Goal: Information Seeking & Learning: Get advice/opinions

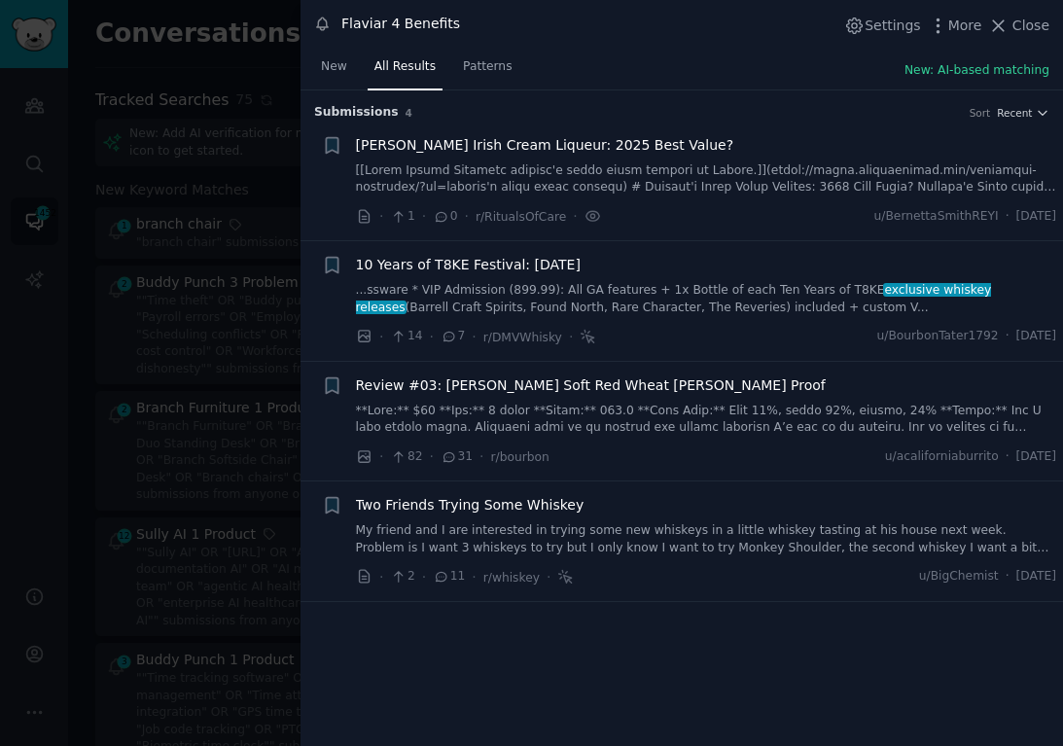
scroll to position [3839, 0]
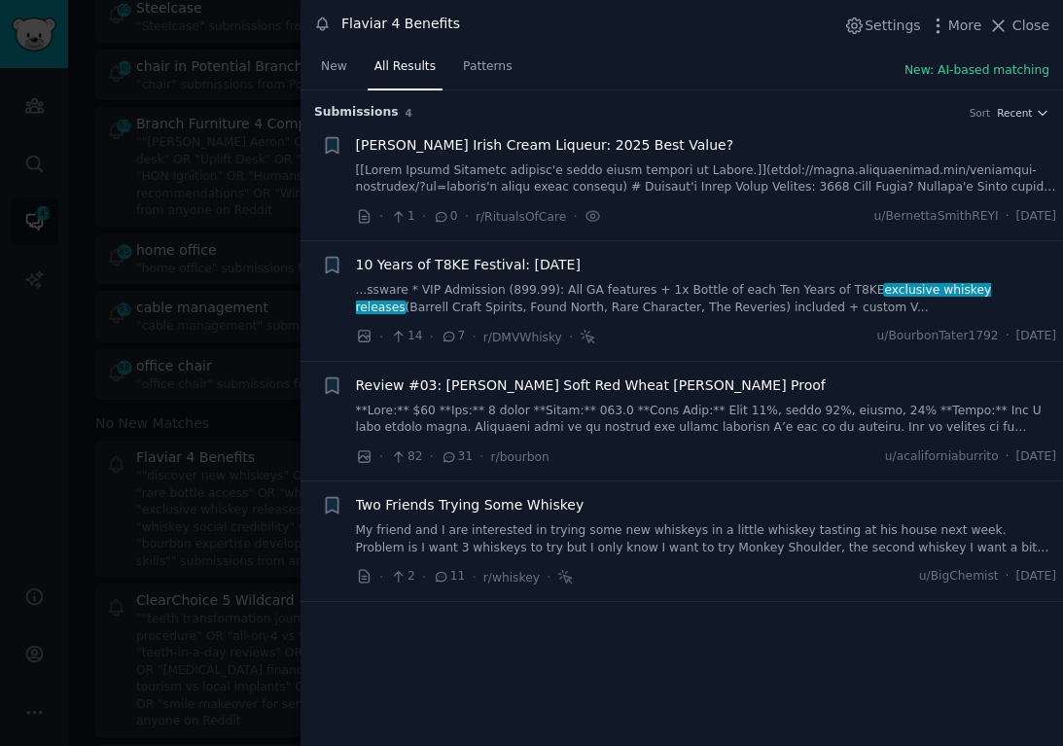
click at [156, 199] on div at bounding box center [531, 373] width 1063 height 746
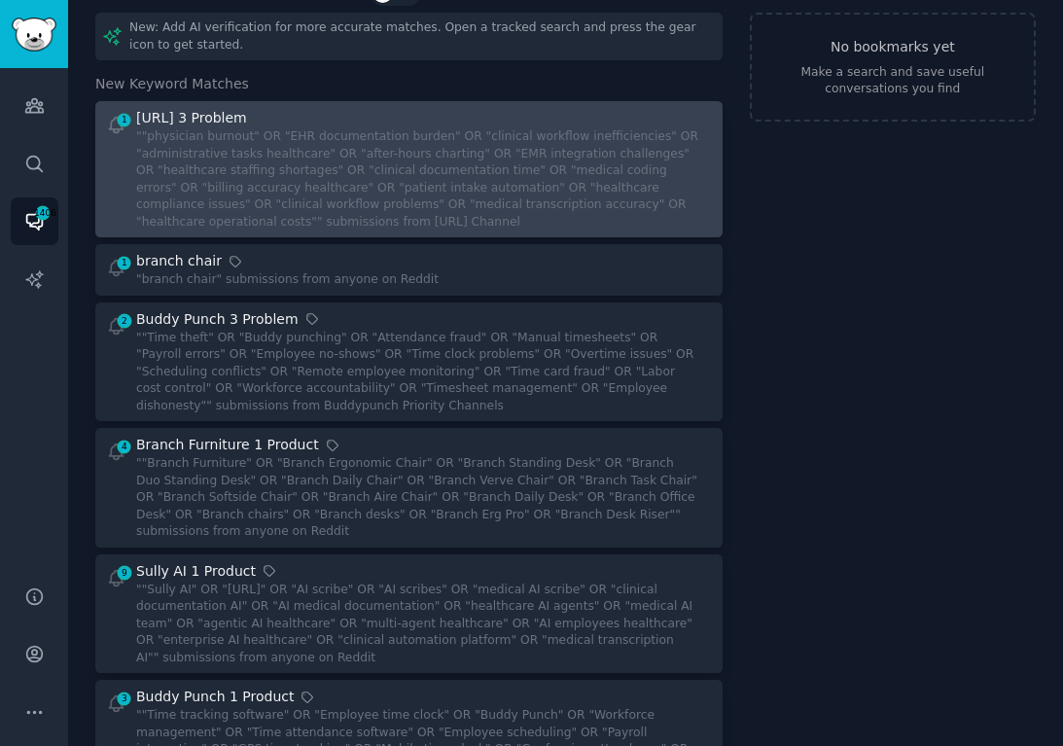
scroll to position [96, 0]
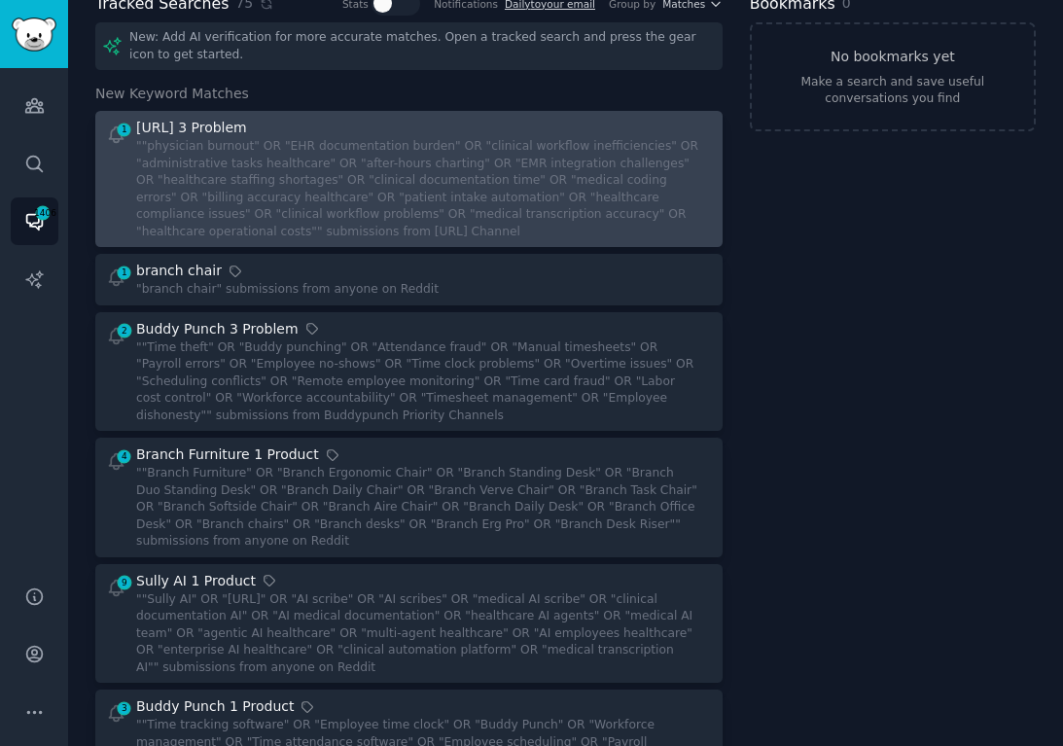
click at [285, 238] on div """physician burnout" OR "EHR documentation burden" OR "clinical workflow ineffi…" at bounding box center [417, 189] width 562 height 102
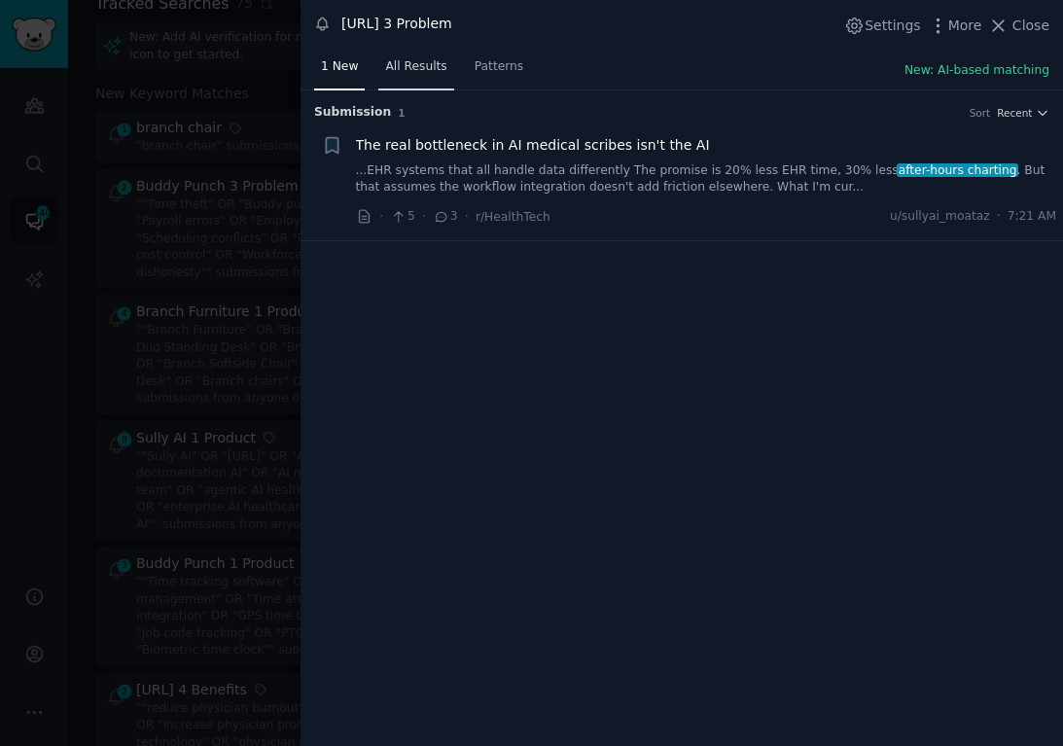
click at [408, 69] on span "All Results" at bounding box center [415, 67] width 61 height 18
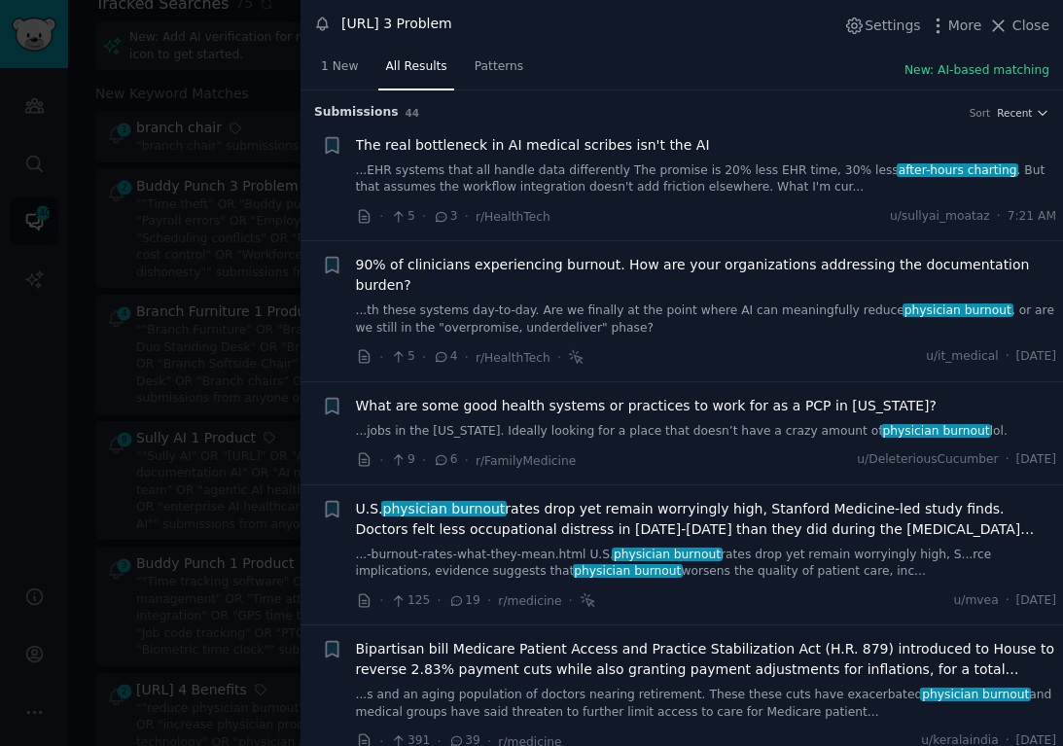
click at [212, 358] on div at bounding box center [531, 373] width 1063 height 746
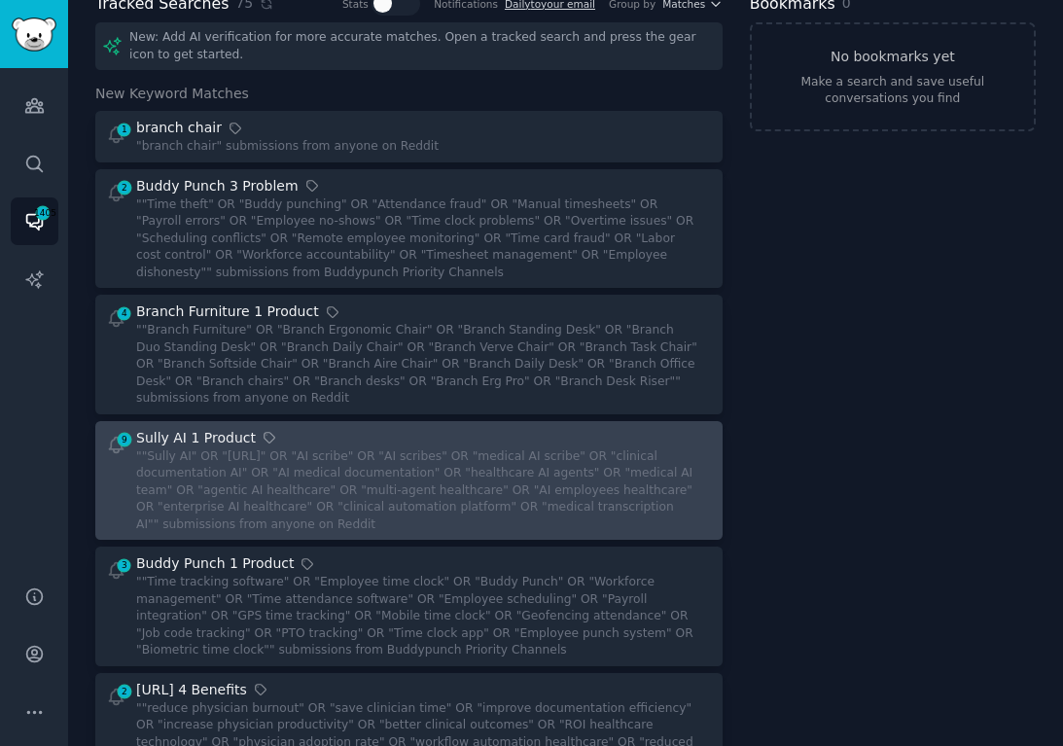
click at [394, 485] on div """Sully AI" OR "[URL]" OR "AI scribe" OR "AI scribes" OR "medical AI scribe" OR…" at bounding box center [417, 492] width 562 height 86
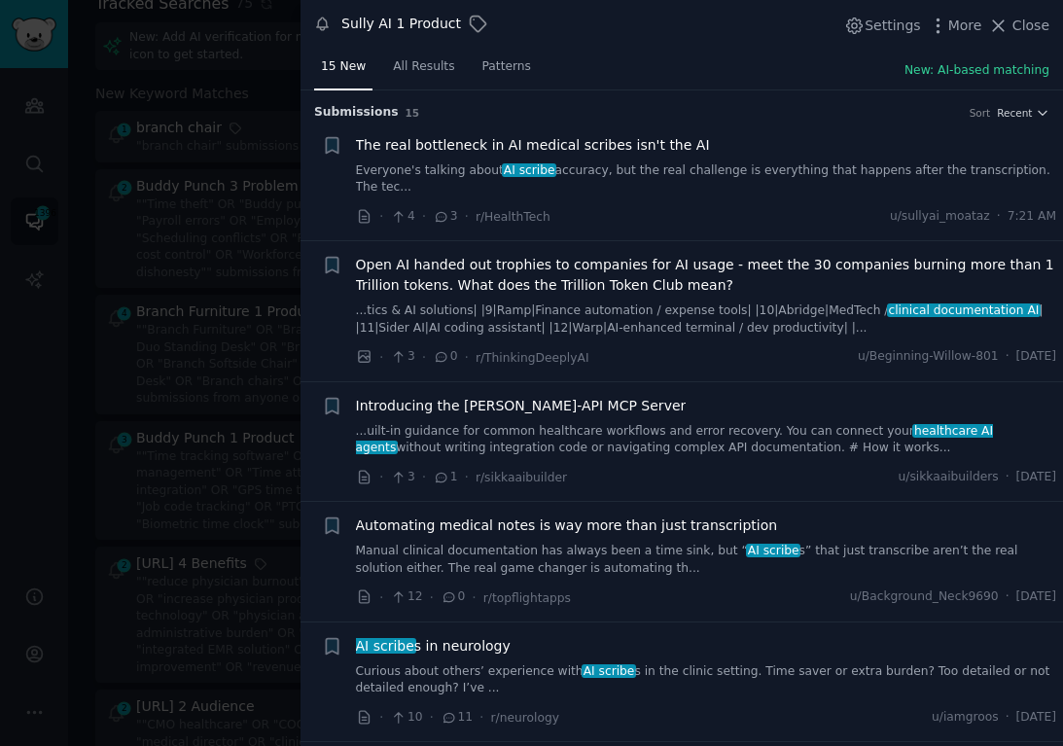
click at [663, 524] on span "Automating medical notes is way more than just transcription" at bounding box center [567, 526] width 422 height 20
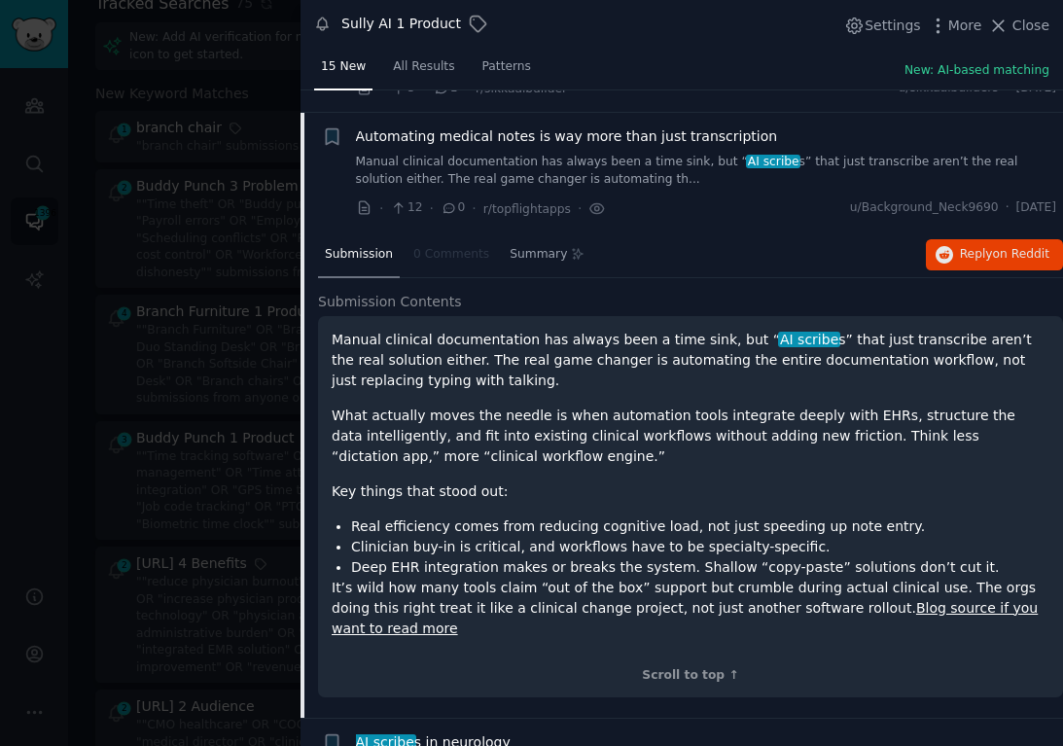
scroll to position [412, 0]
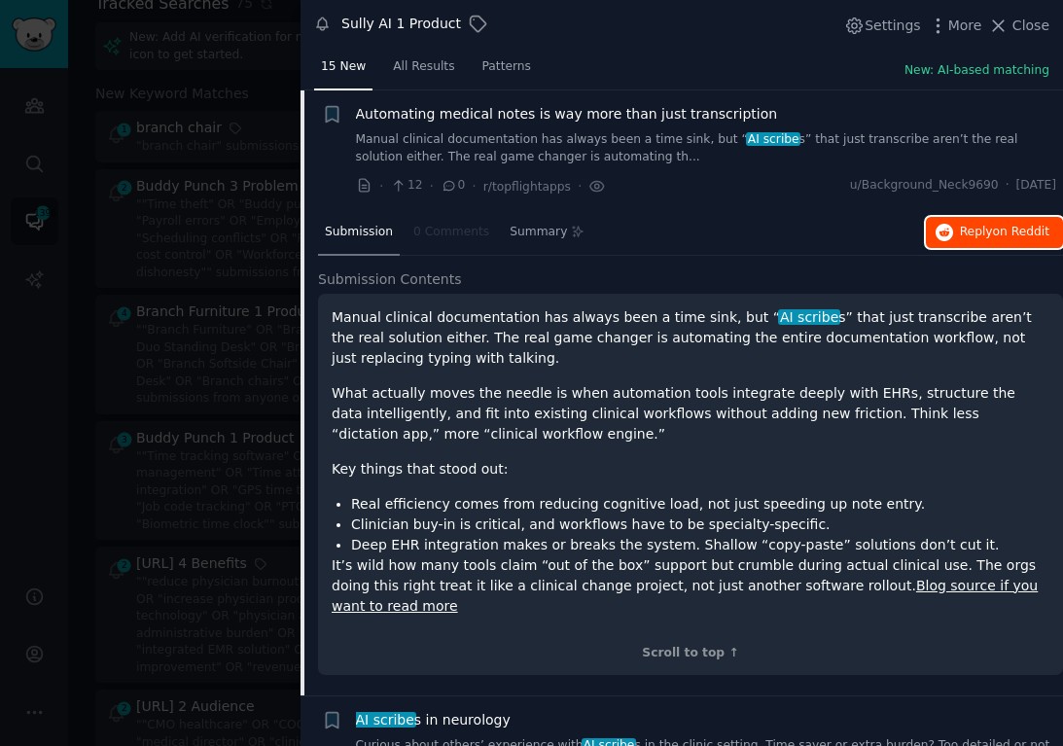
click at [976, 245] on button "Reply on Reddit" at bounding box center [994, 232] width 137 height 31
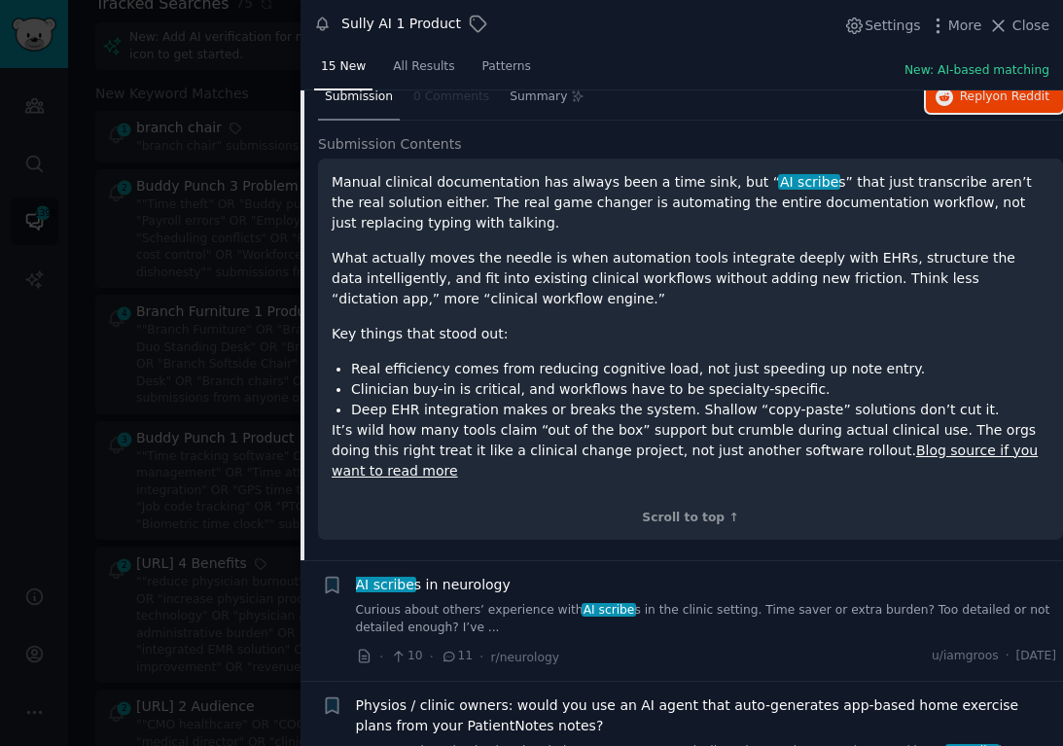
scroll to position [557, 0]
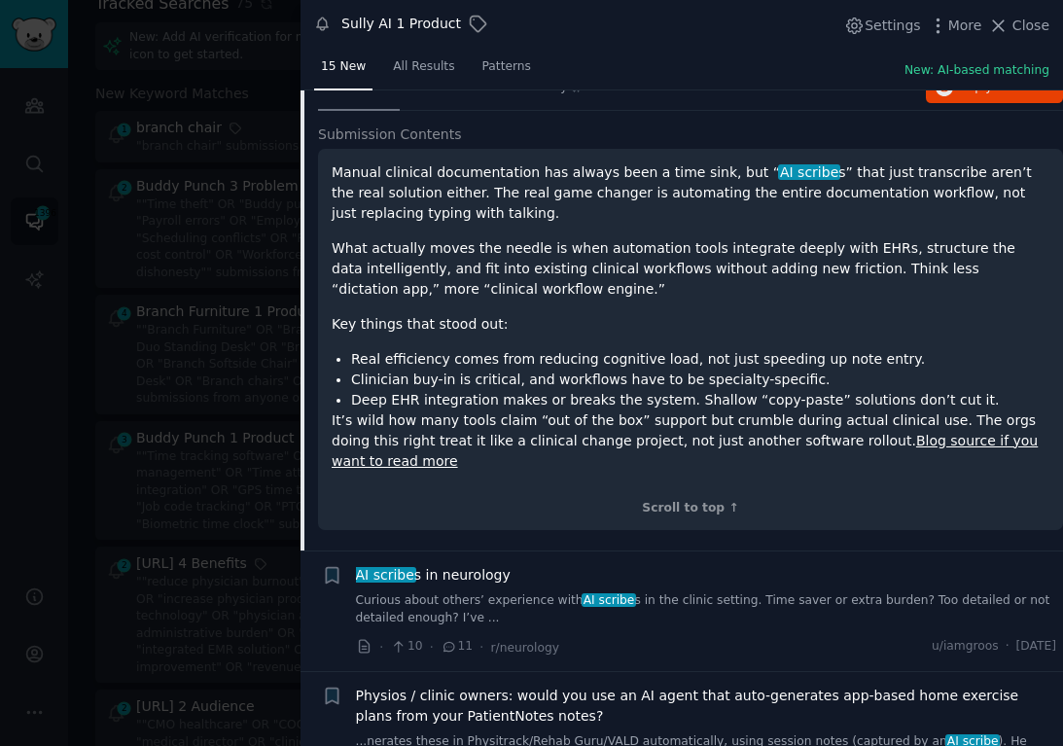
click at [630, 593] on link "Curious about others’ experience with AI scribe s in the clinic setting. Time s…" at bounding box center [706, 610] width 701 height 34
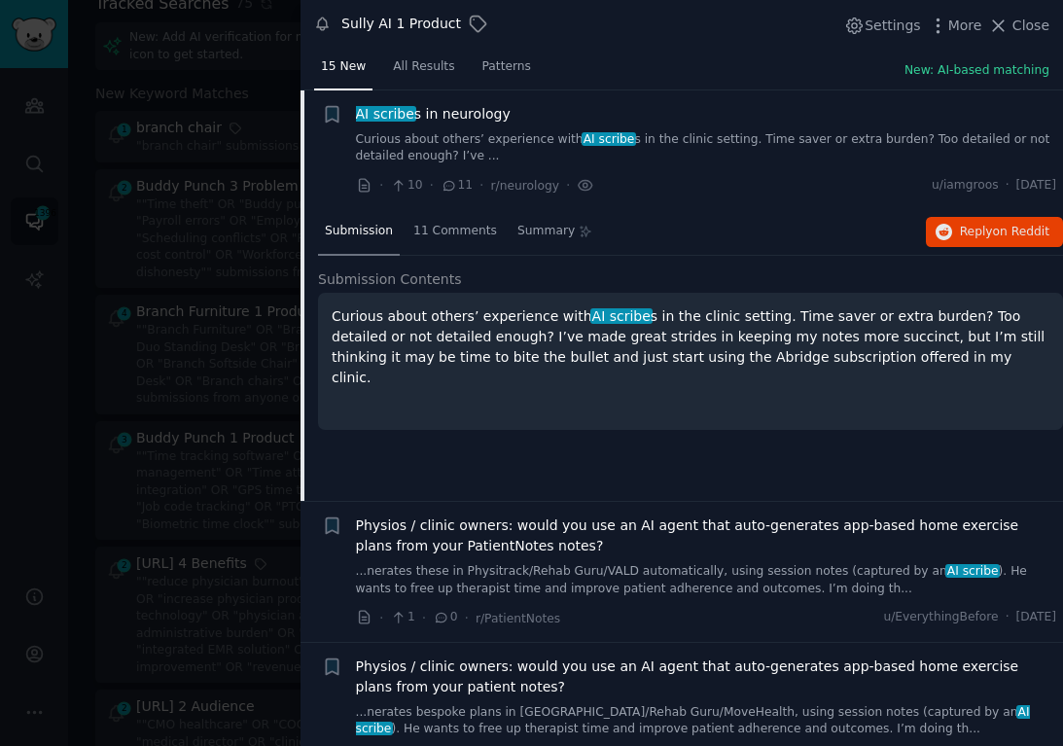
scroll to position [531, 0]
click at [971, 232] on span "Reply on Reddit" at bounding box center [1005, 234] width 90 height 18
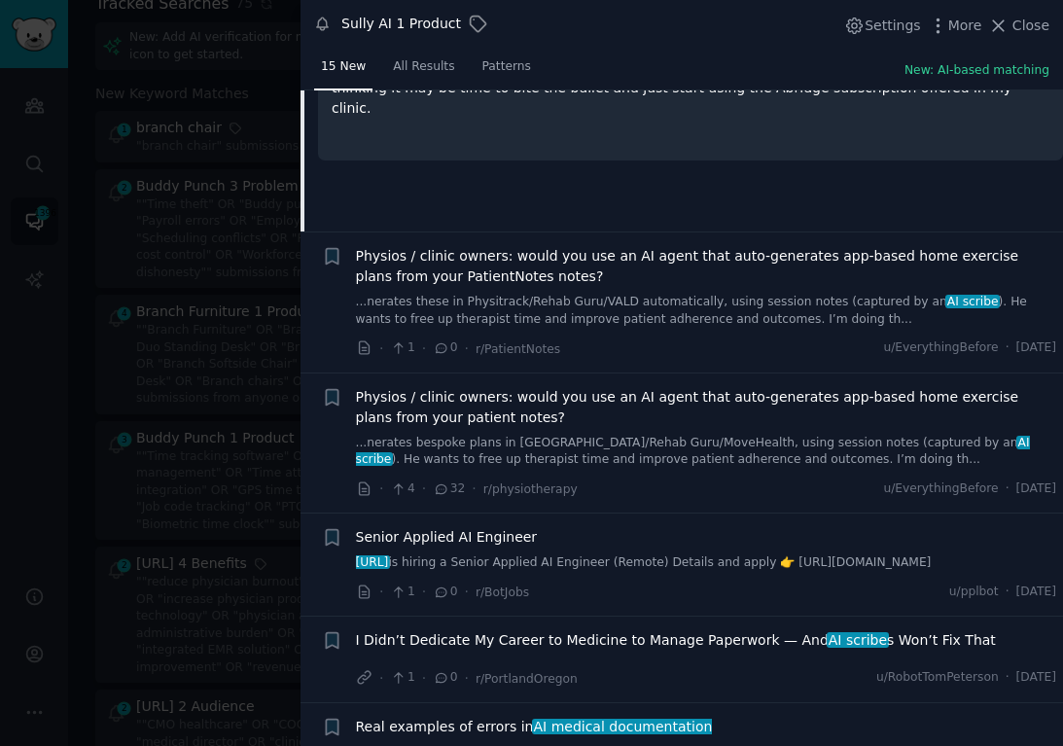
scroll to position [813, 0]
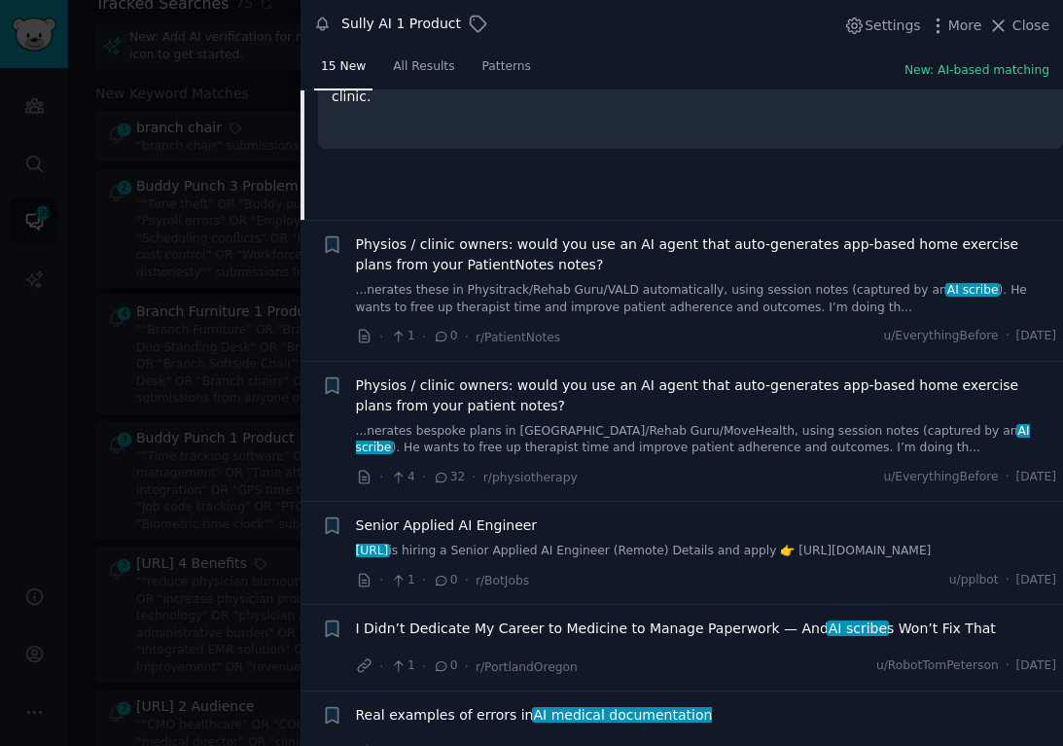
click at [684, 639] on span "I Didn’t Dedicate My Career to Medicine to Manage Paperwork — And AI scribe s W…" at bounding box center [676, 629] width 640 height 20
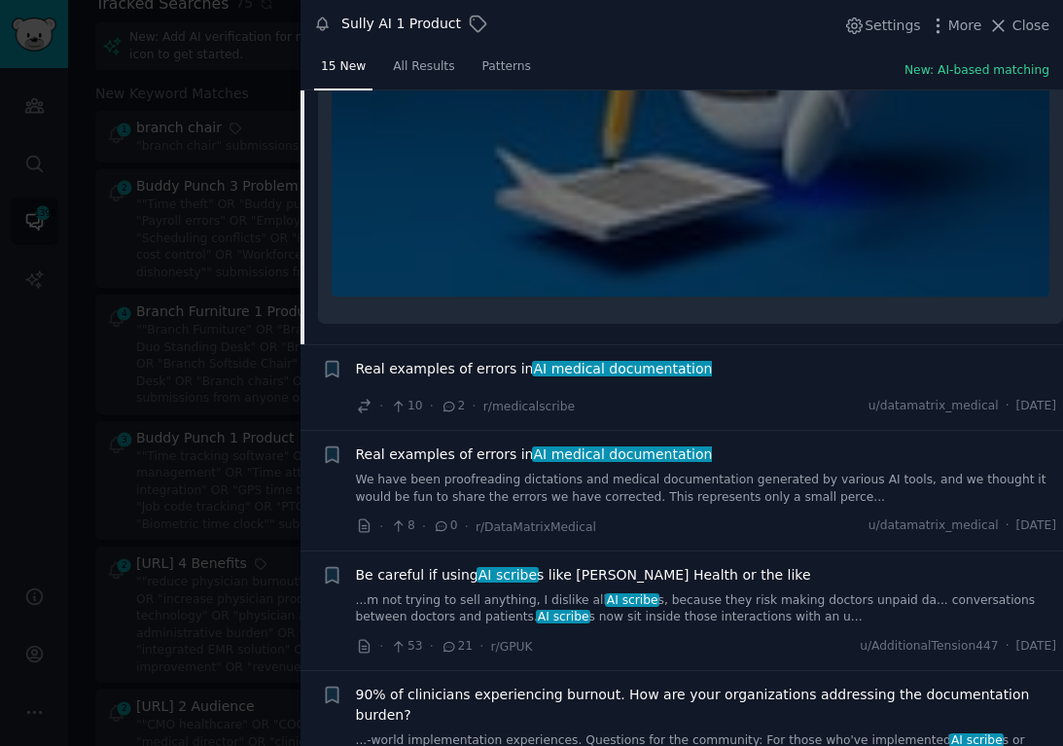
scroll to position [1530, 0]
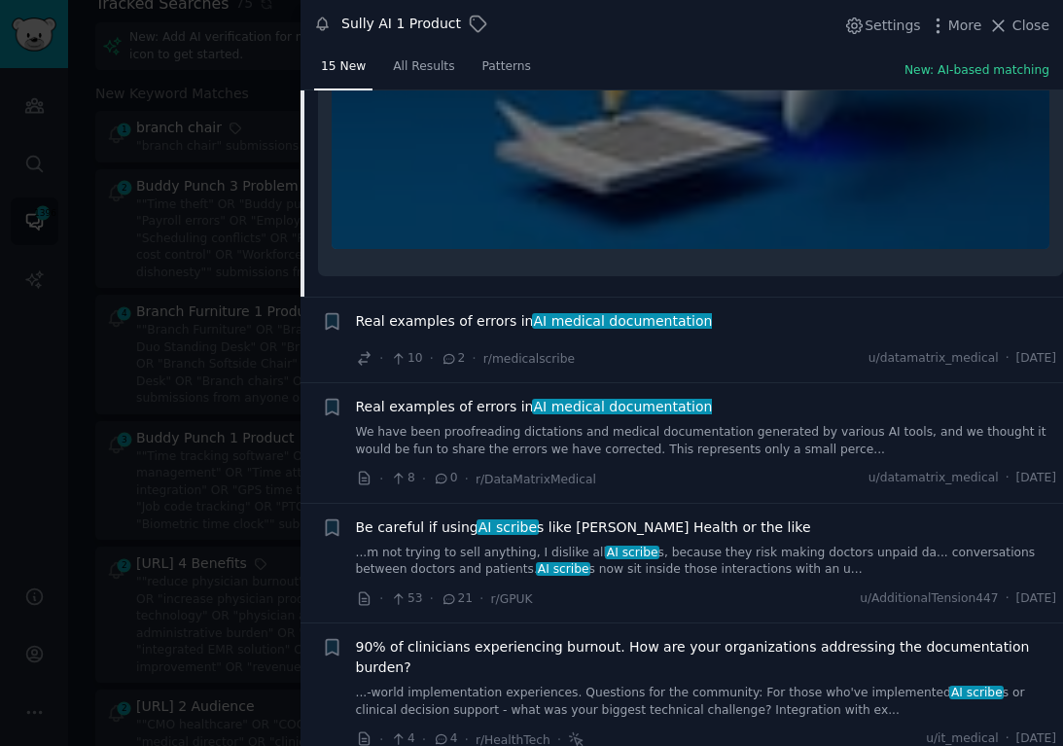
click at [692, 538] on span "Be careful if using AI scribe s like [PERSON_NAME] Health or the like" at bounding box center [583, 528] width 455 height 20
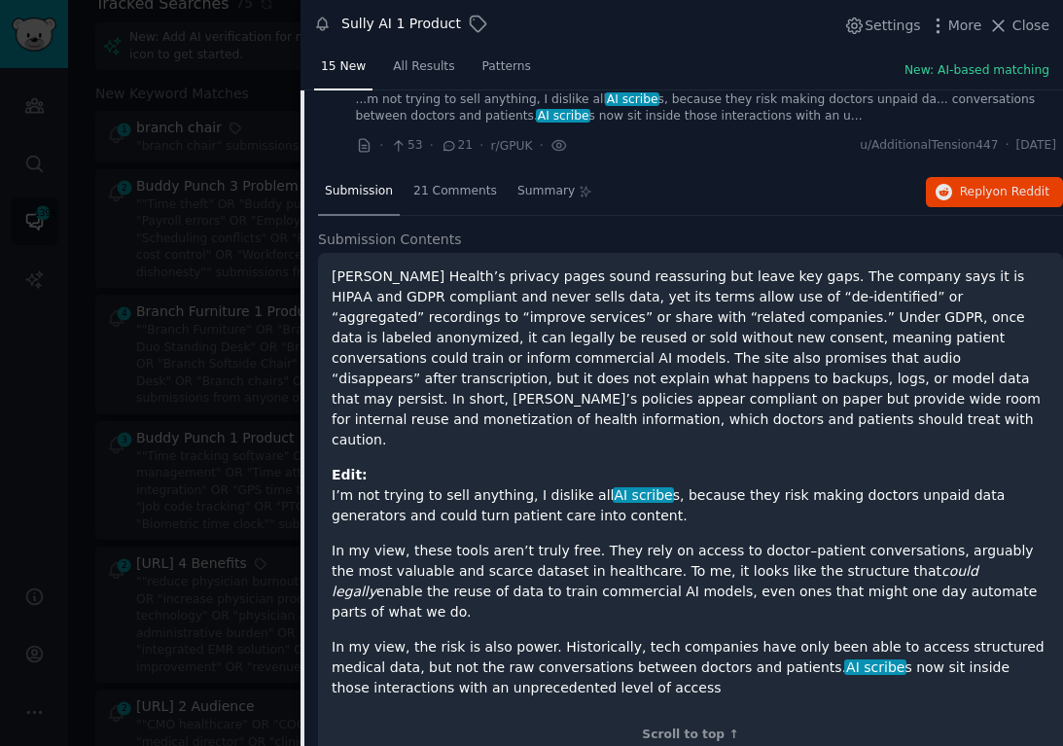
scroll to position [1346, 0]
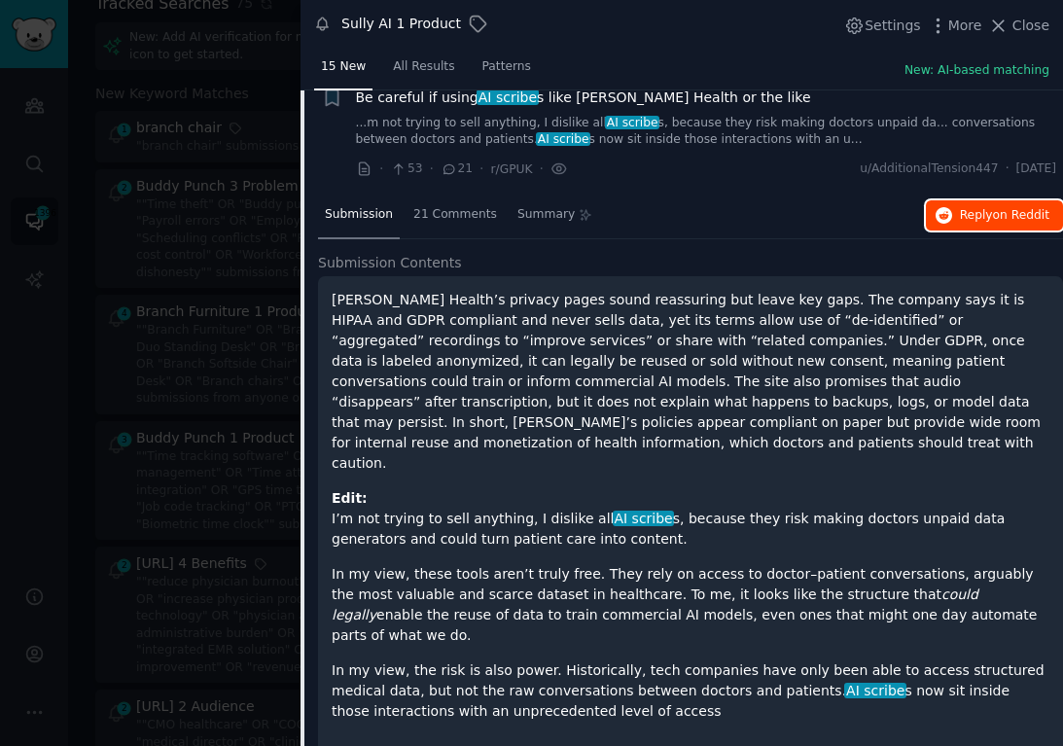
click at [986, 225] on span "Reply on Reddit" at bounding box center [1005, 216] width 90 height 18
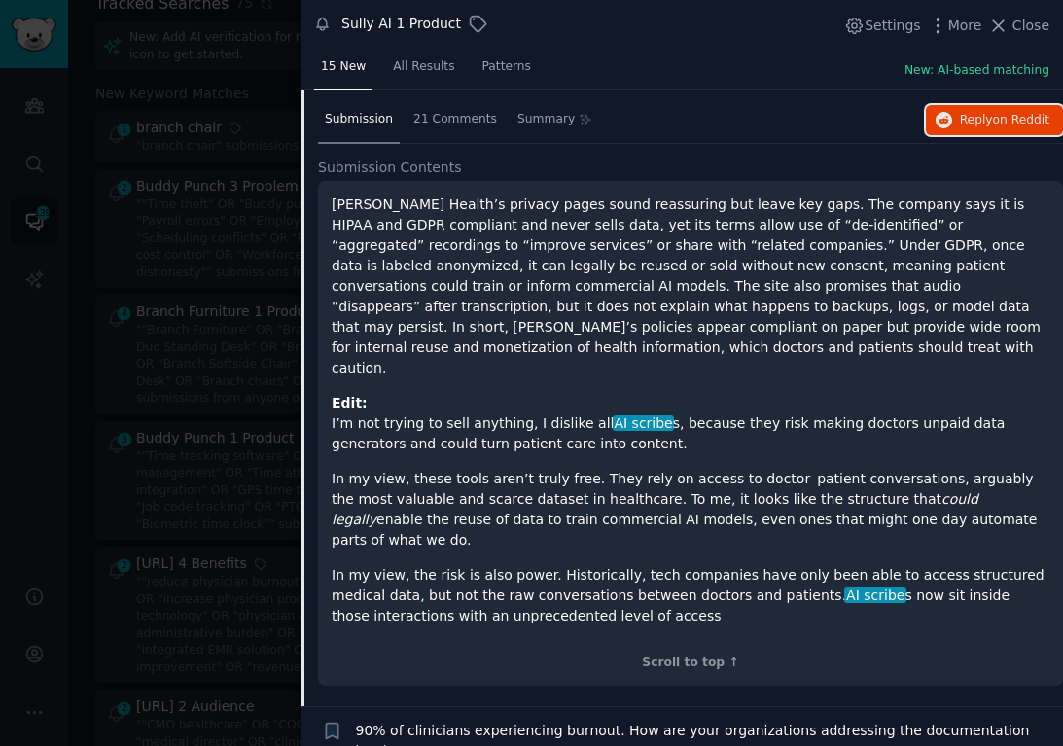
scroll to position [1738, 0]
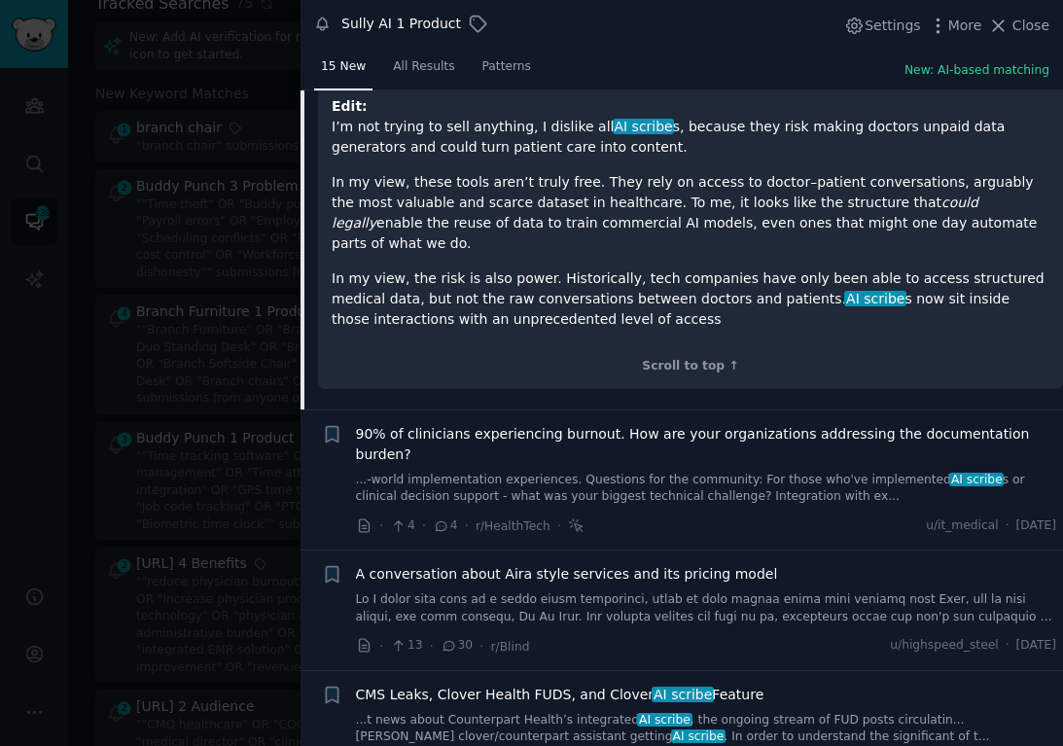
click at [244, 469] on div at bounding box center [531, 373] width 1063 height 746
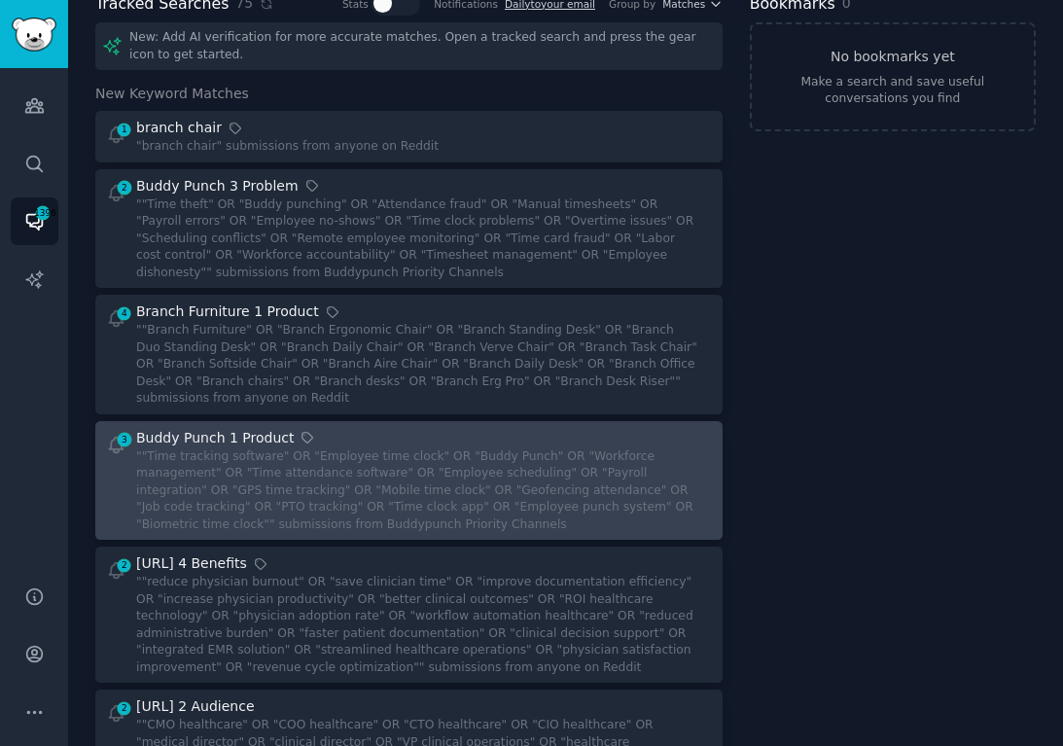
scroll to position [112, 0]
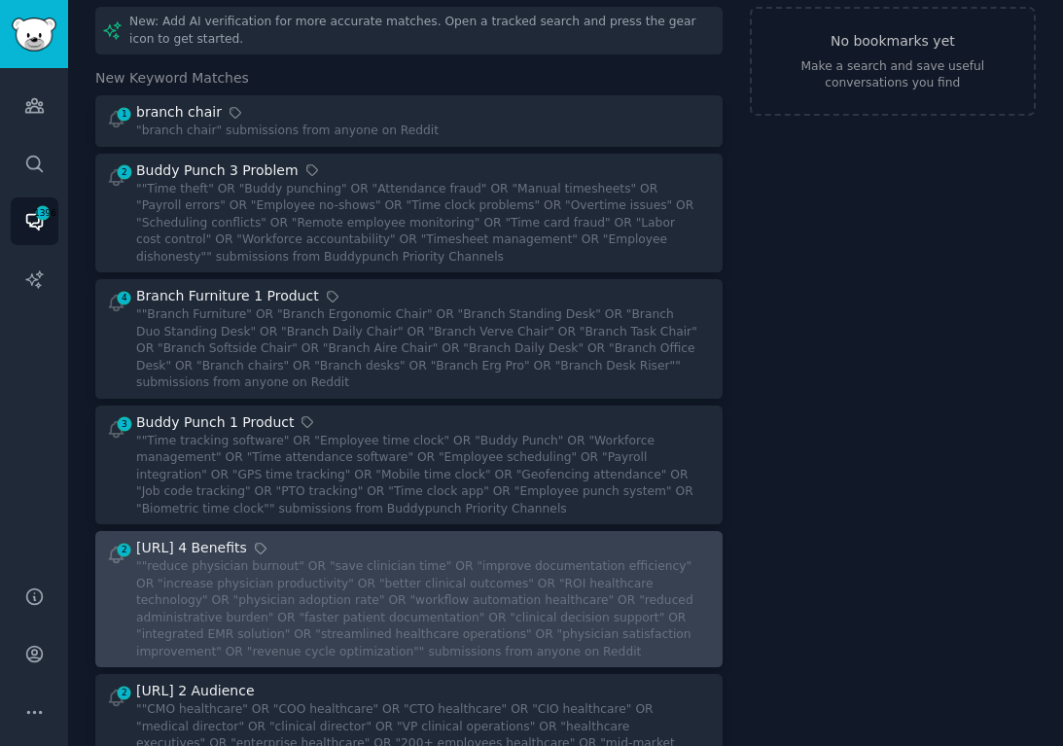
click at [342, 575] on div """reduce physician burnout" OR "save clinician time" OR "improve documentation …" at bounding box center [417, 609] width 562 height 102
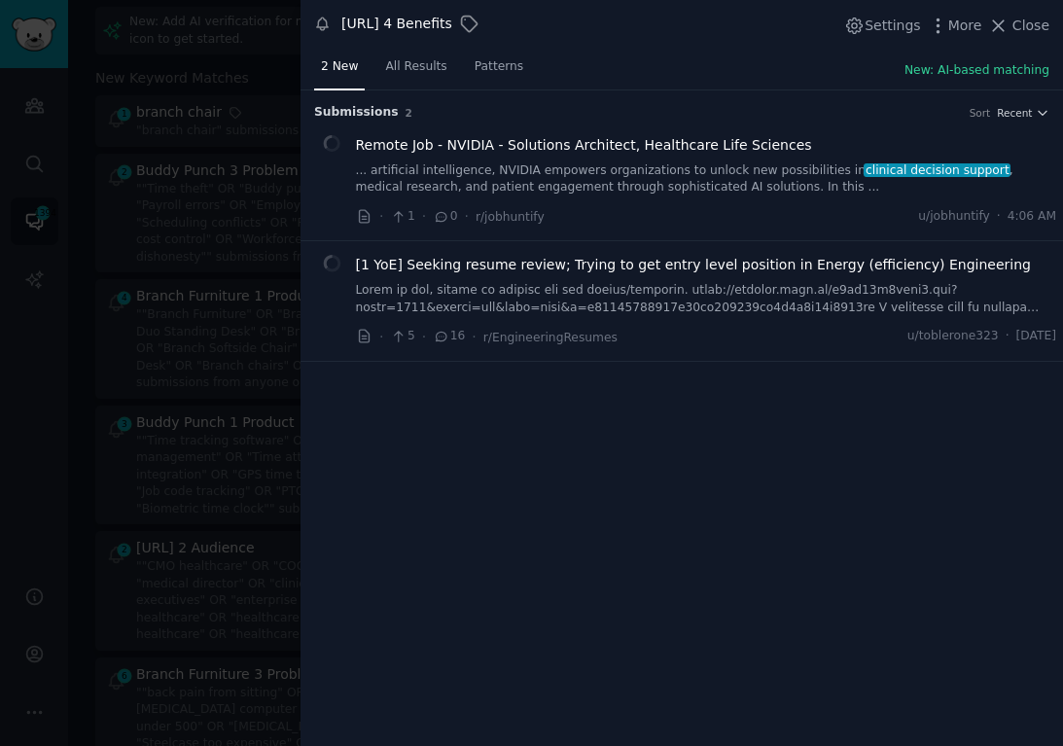
click at [1017, 36] on div "Settings More Close" at bounding box center [947, 26] width 205 height 24
click at [1018, 34] on span "Close" at bounding box center [1031, 26] width 37 height 20
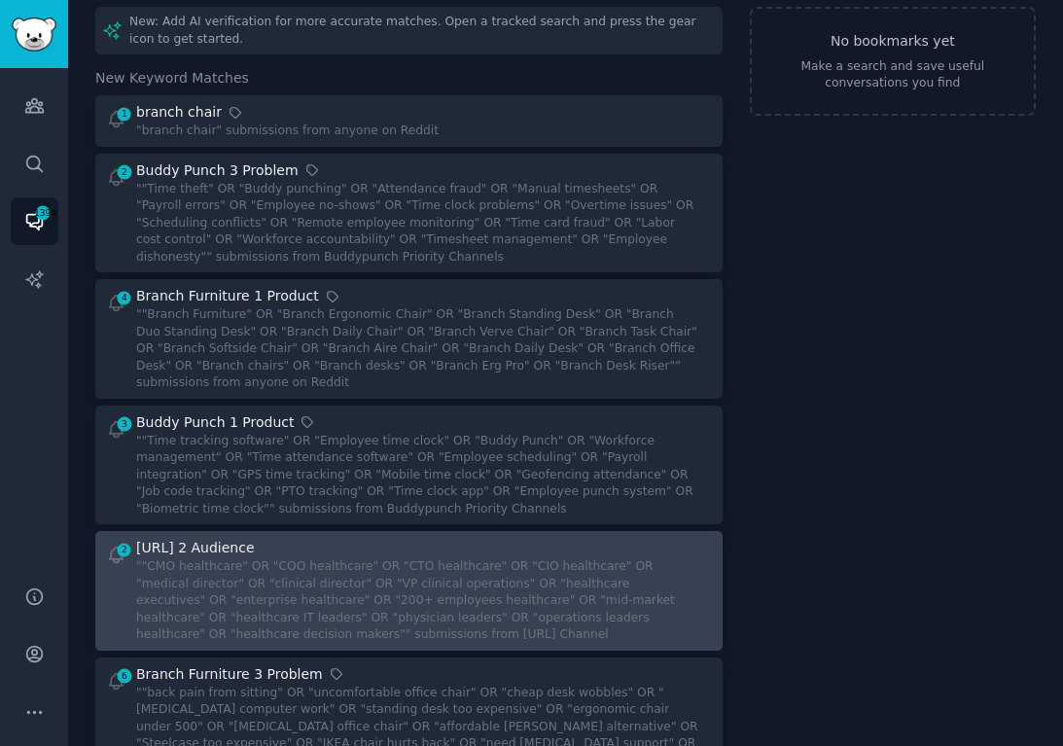
click at [352, 590] on div """CMO healthcare" OR "COO healthcare" OR "CTO healthcare" OR "CIO healthcare" O…" at bounding box center [417, 601] width 562 height 86
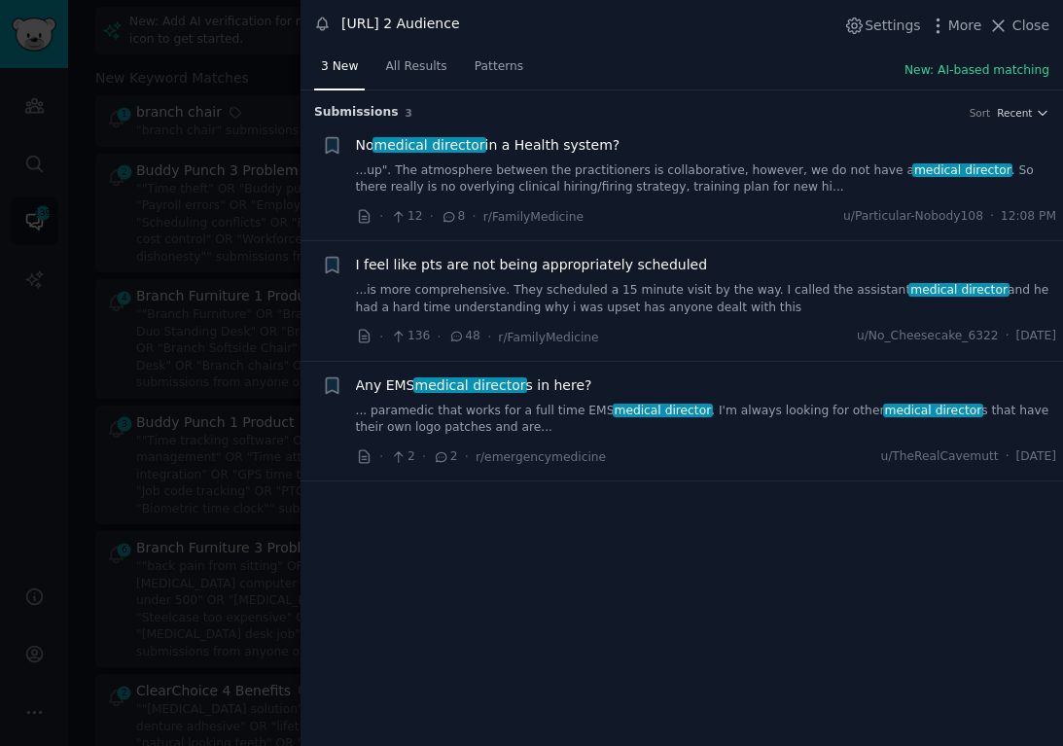
click at [571, 266] on span "I feel like pts are not being appropriately scheduled" at bounding box center [532, 265] width 352 height 20
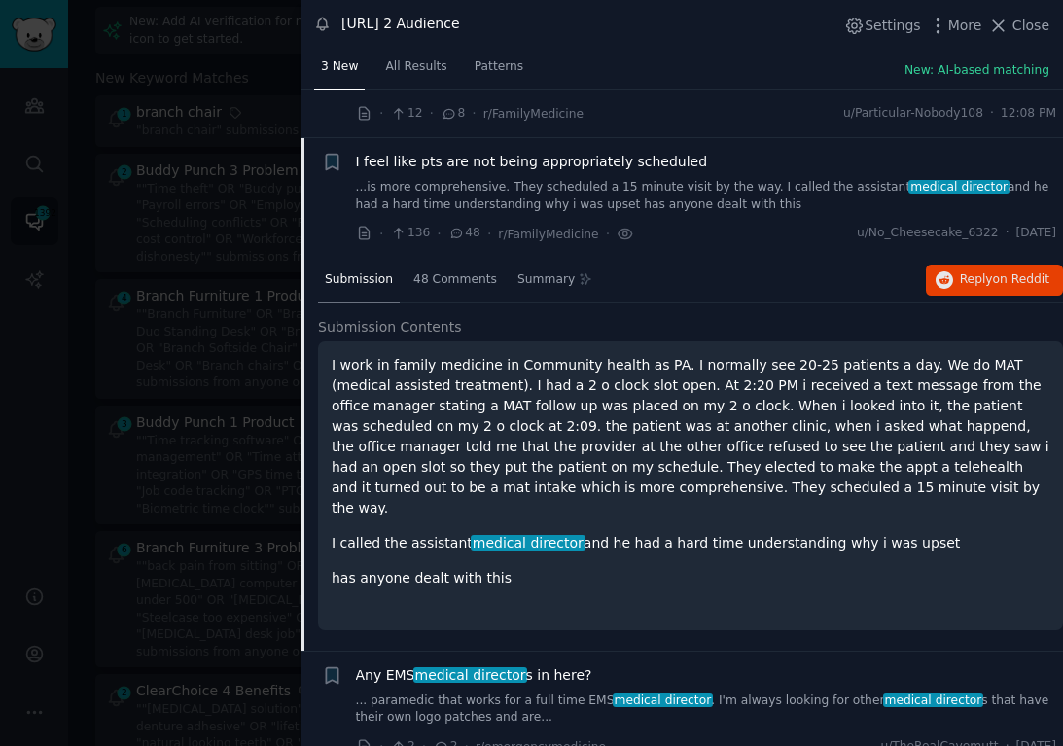
scroll to position [108, 0]
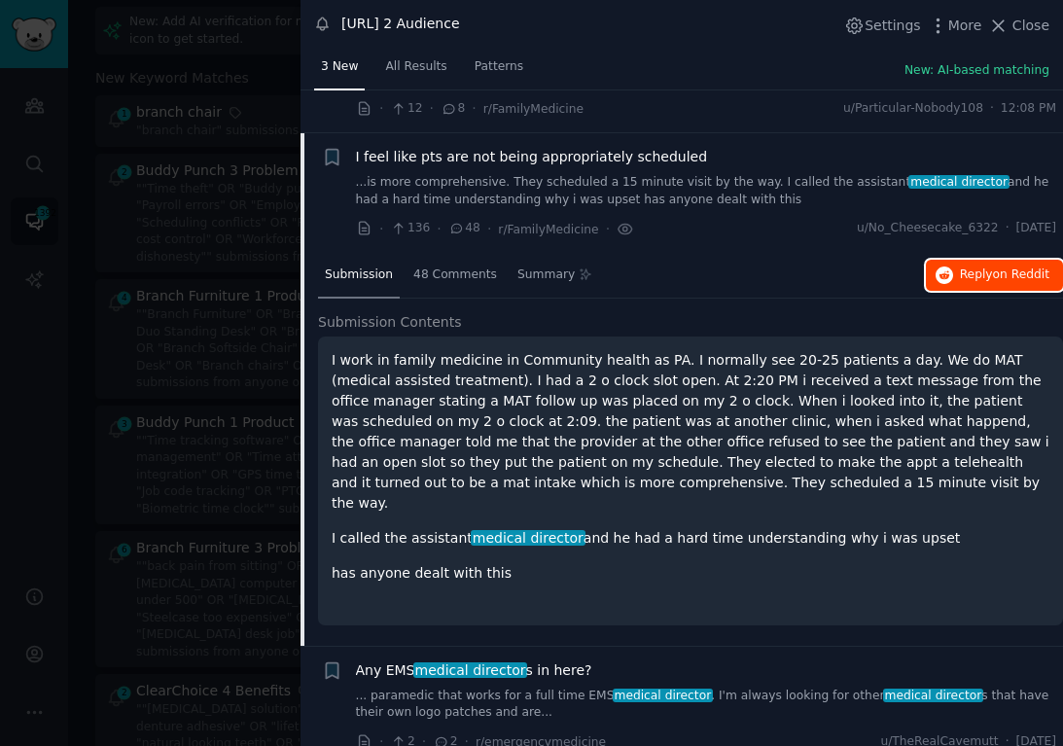
click at [988, 270] on span "Reply on Reddit" at bounding box center [1005, 276] width 90 height 18
click at [216, 176] on div at bounding box center [531, 373] width 1063 height 746
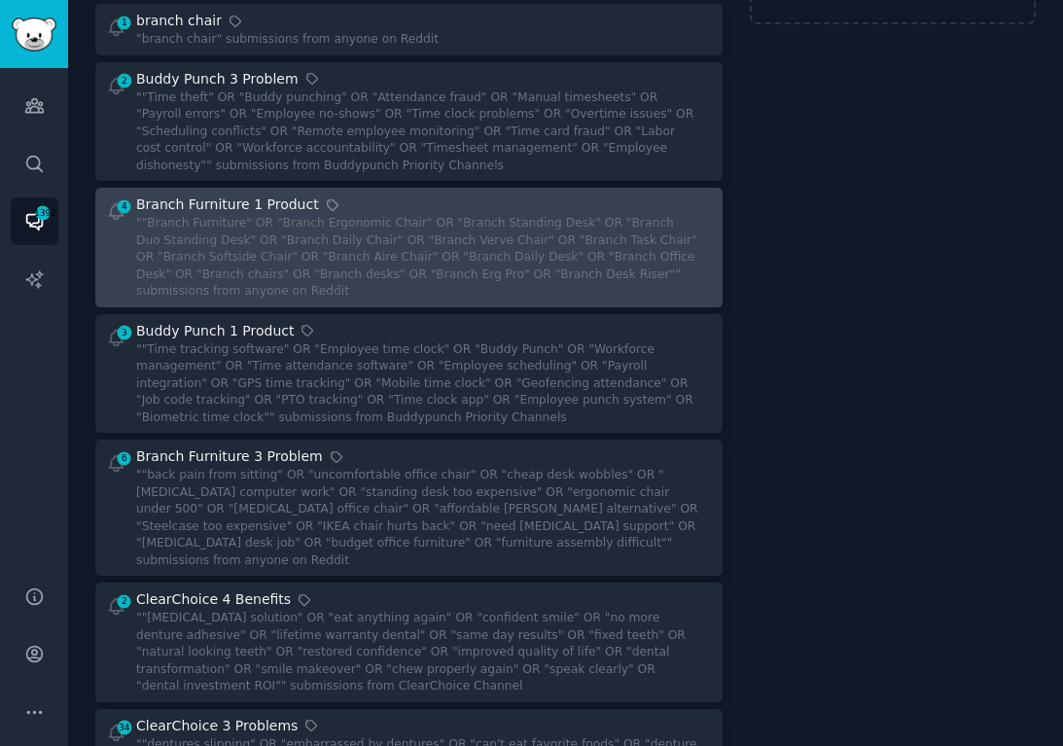
scroll to position [204, 0]
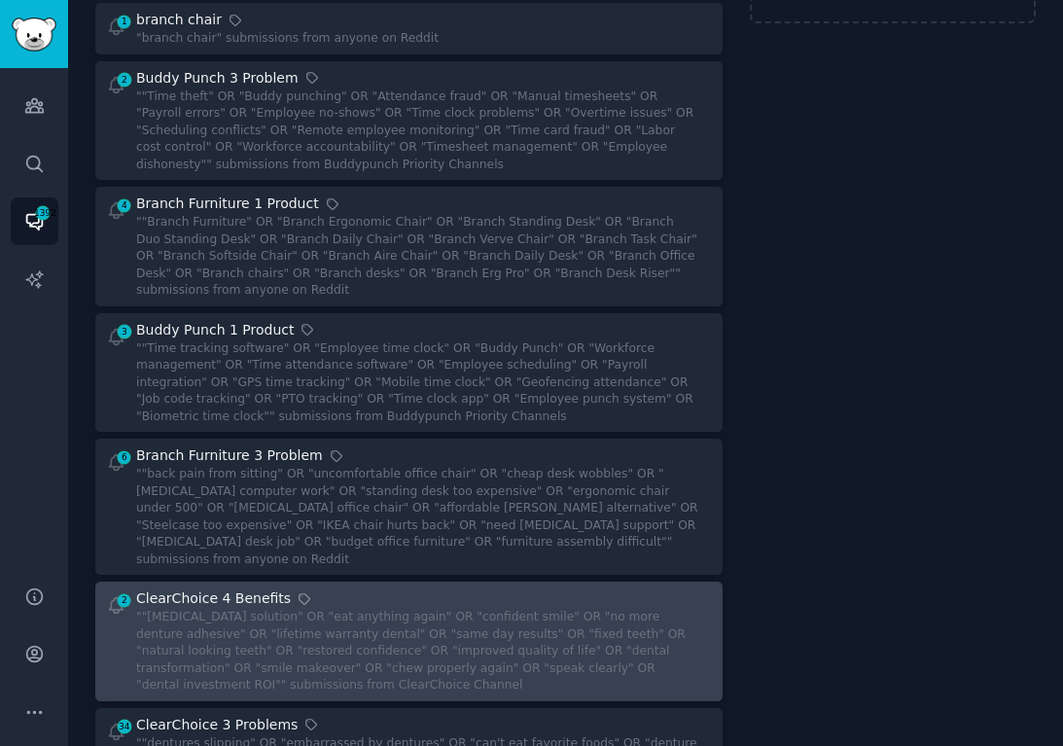
click at [295, 609] on div """[MEDICAL_DATA] solution" OR "eat anything again" OR "confident smile" OR "no …" at bounding box center [417, 652] width 562 height 86
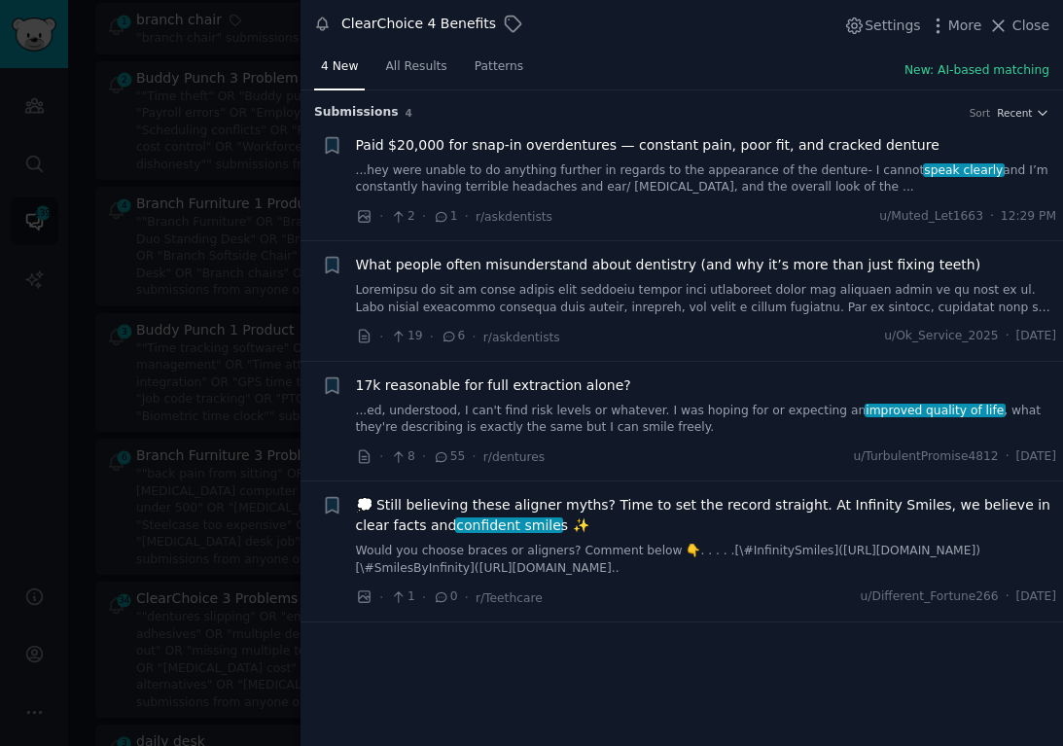
click at [814, 193] on link "...hey were unable to do anything further in regards to the appearance of the d…" at bounding box center [706, 179] width 701 height 34
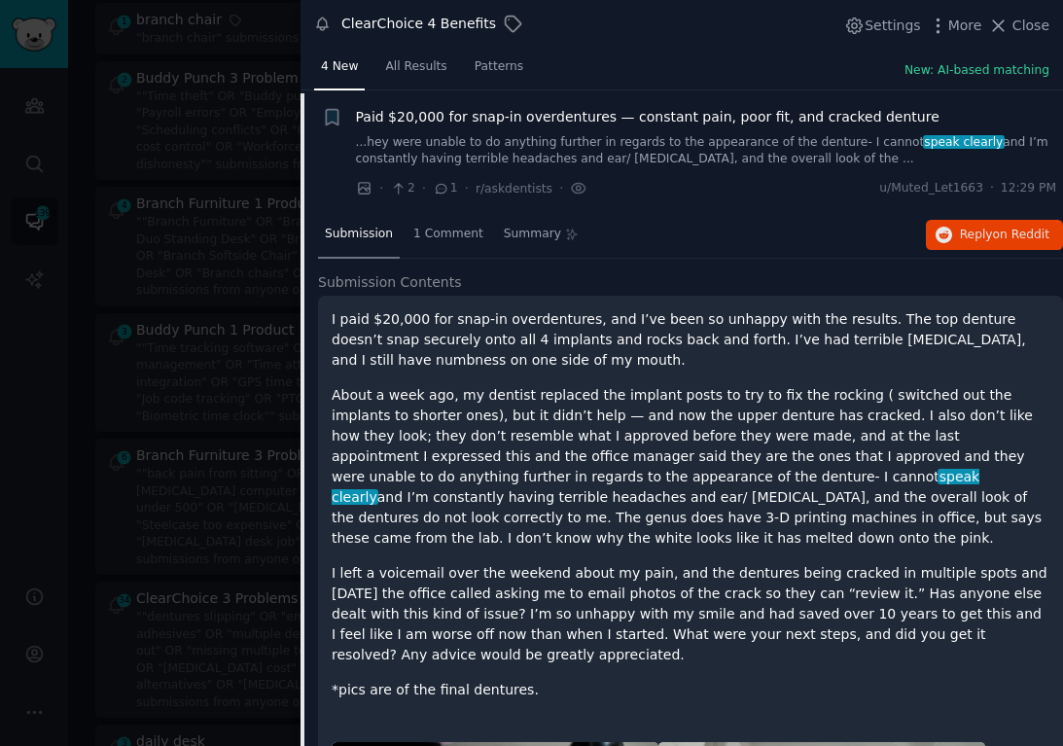
scroll to position [30, 0]
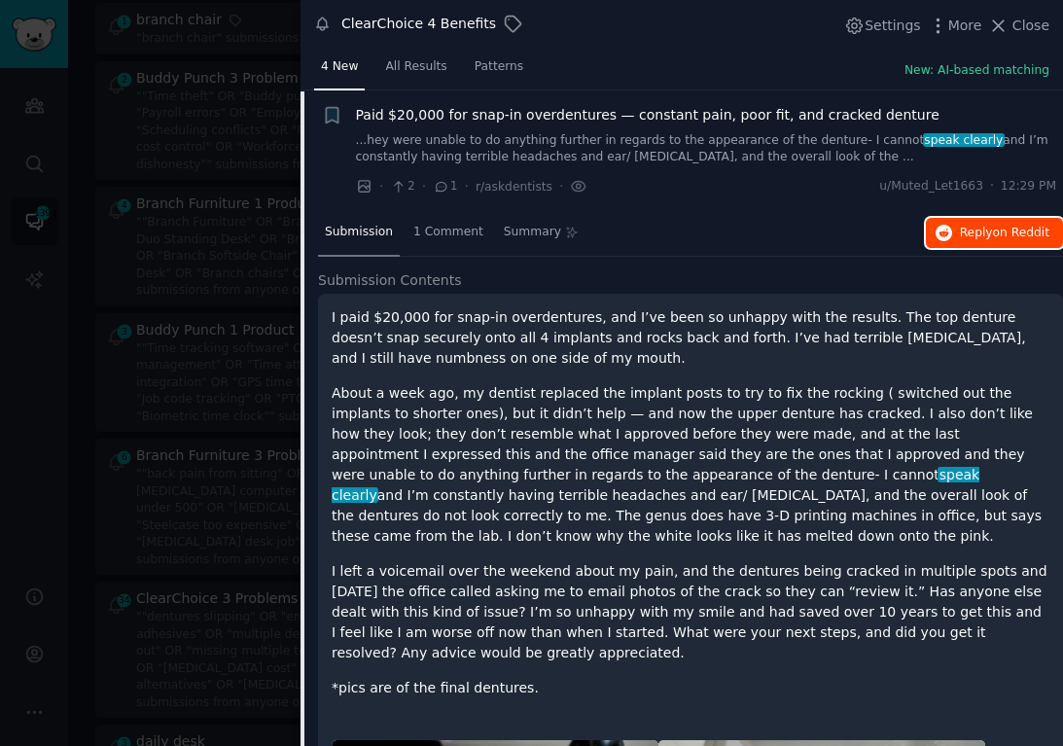
click at [978, 229] on span "Reply on Reddit" at bounding box center [1005, 234] width 90 height 18
click at [589, 121] on span "Paid $20,000 for snap-in overdentures — constant pain, poor fit, and cracked de…" at bounding box center [648, 115] width 584 height 20
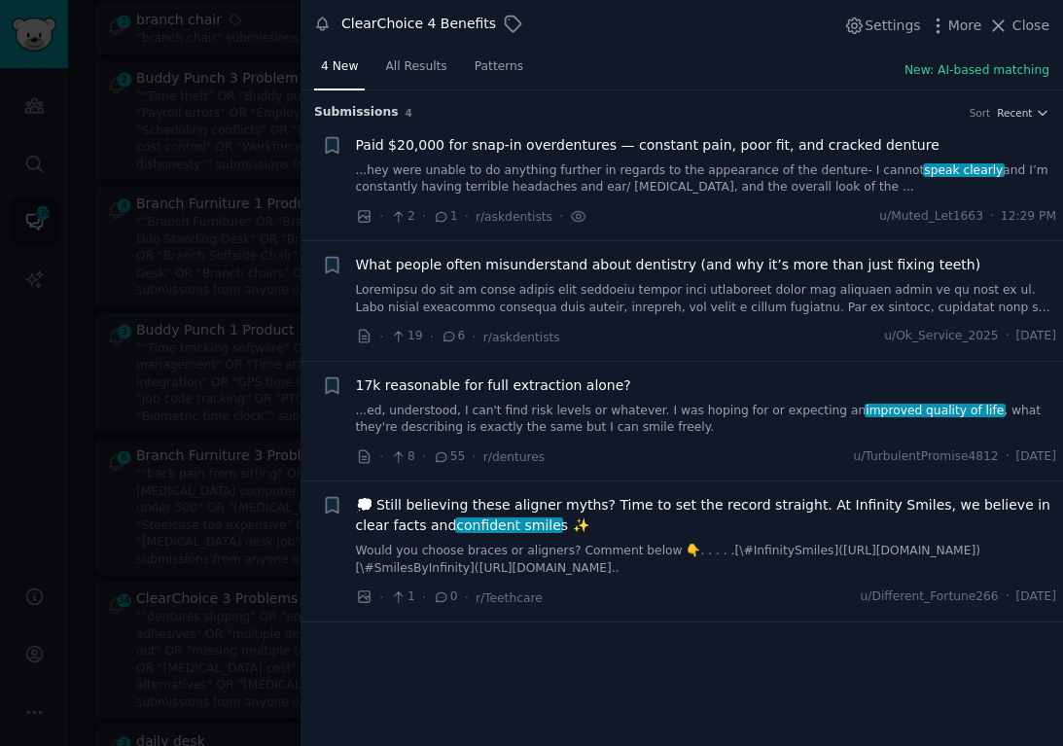
click at [555, 265] on span "What people often misunderstand about dentistry (and why it’s more than just fi…" at bounding box center [669, 265] width 626 height 20
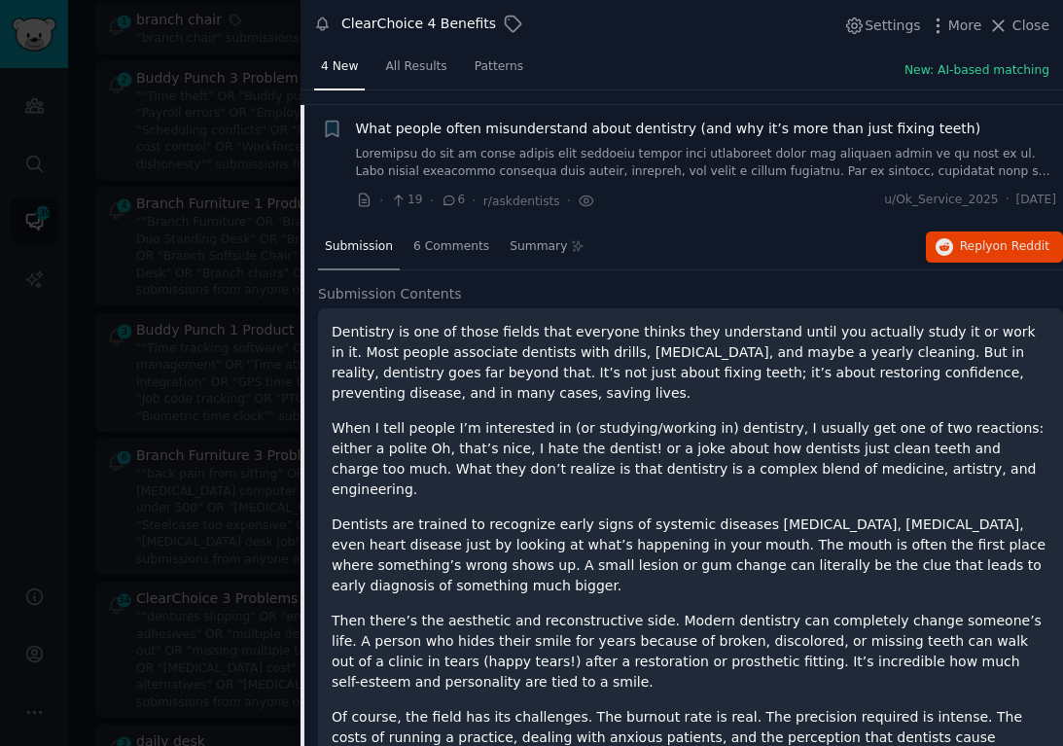
scroll to position [151, 0]
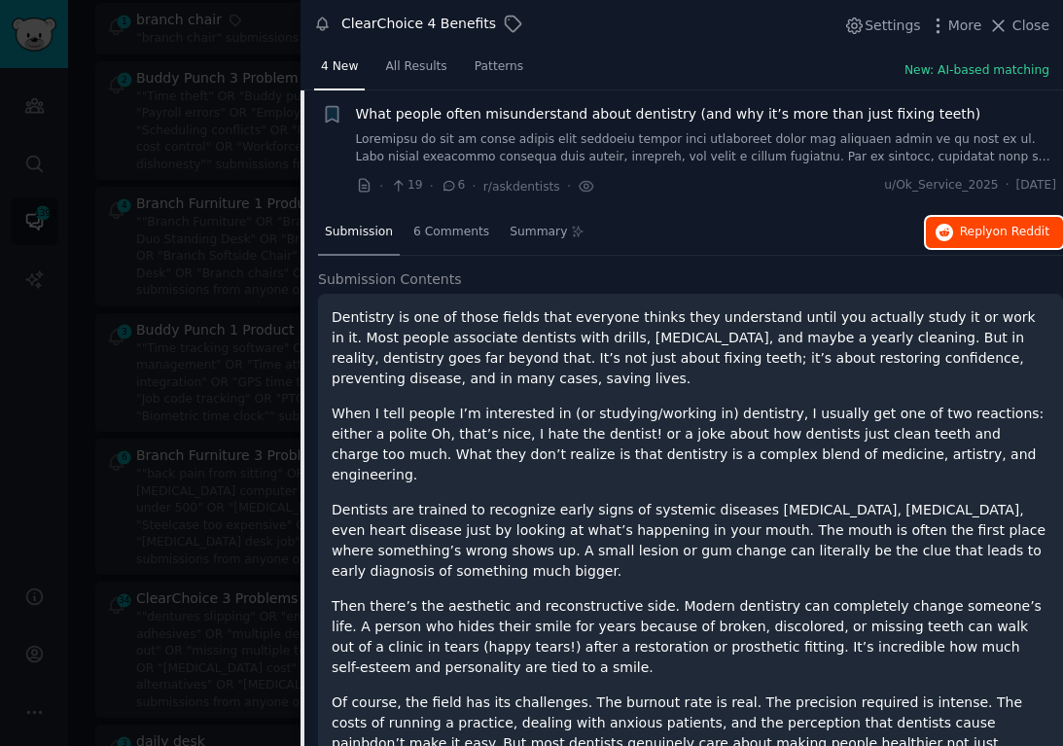
click at [993, 228] on span "on Reddit" at bounding box center [1021, 232] width 56 height 14
click at [508, 117] on span "What people often misunderstand about dentistry (and why it’s more than just fi…" at bounding box center [669, 114] width 626 height 20
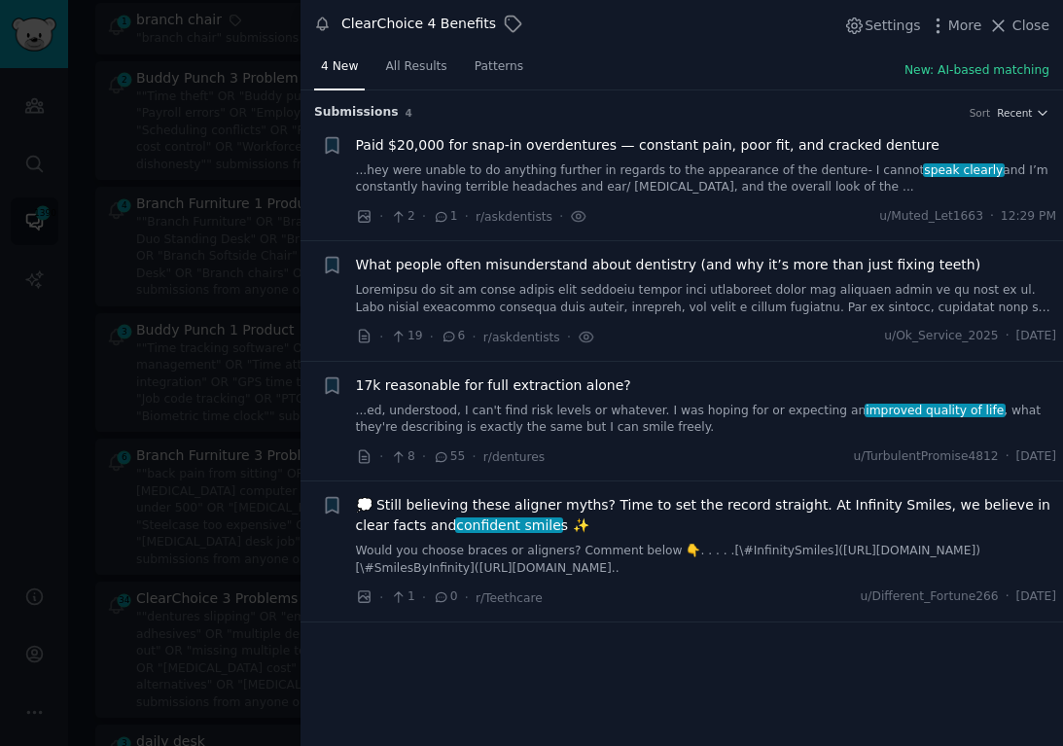
click at [534, 386] on span "17k reasonable for full extraction alone?" at bounding box center [493, 386] width 275 height 20
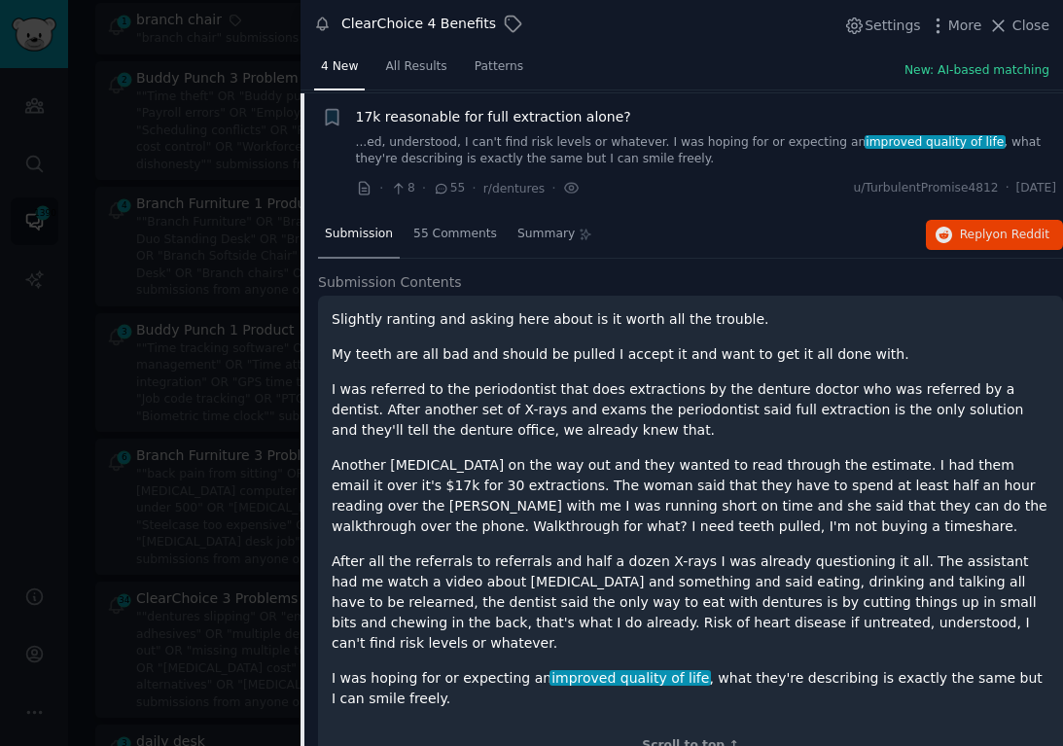
scroll to position [270, 0]
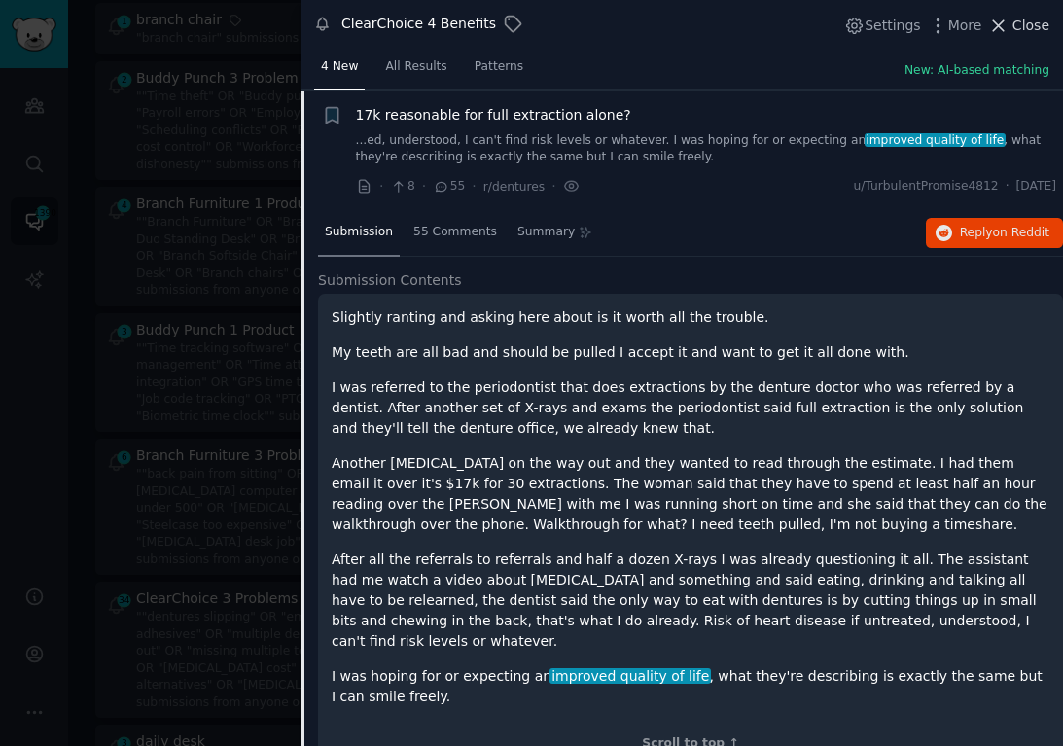
click at [1009, 28] on icon at bounding box center [999, 26] width 20 height 20
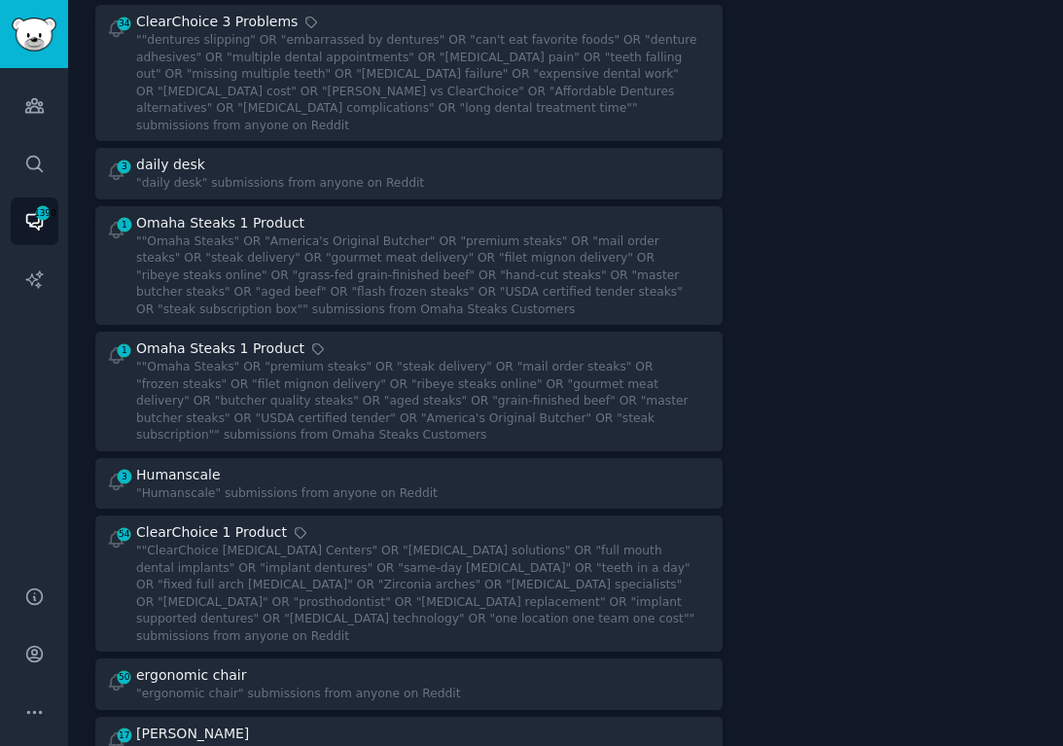
scroll to position [783, 0]
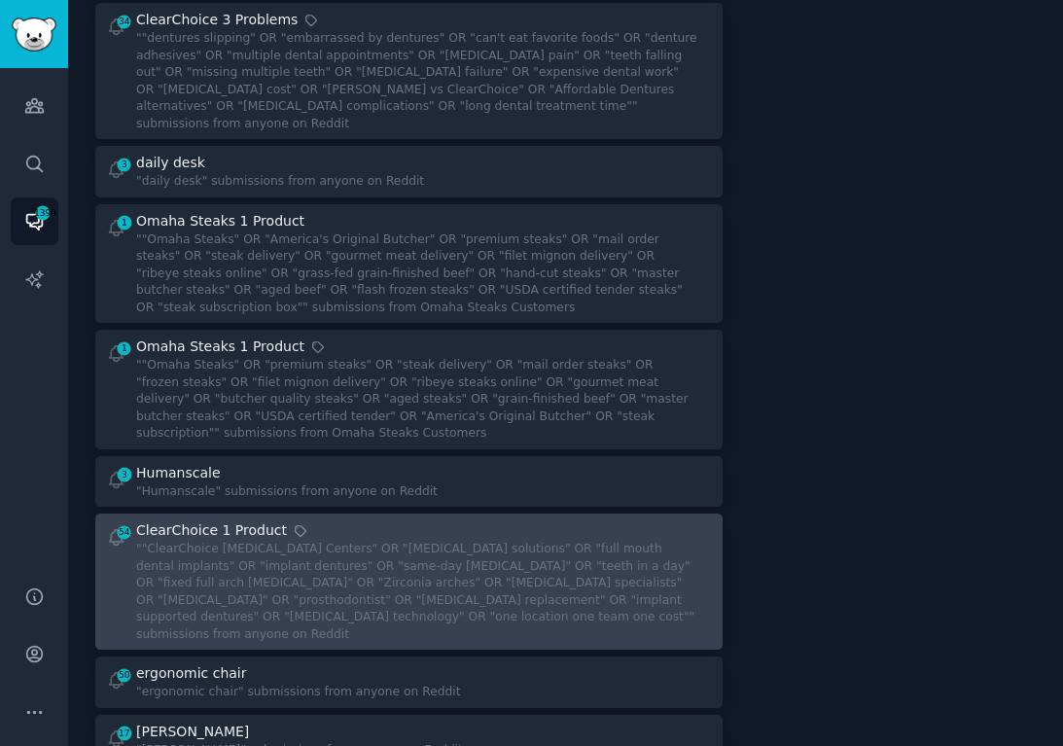
click at [530, 541] on div """ClearChoice [MEDICAL_DATA] Centers" OR "[MEDICAL_DATA] solutions" OR "full mo…" at bounding box center [417, 592] width 562 height 102
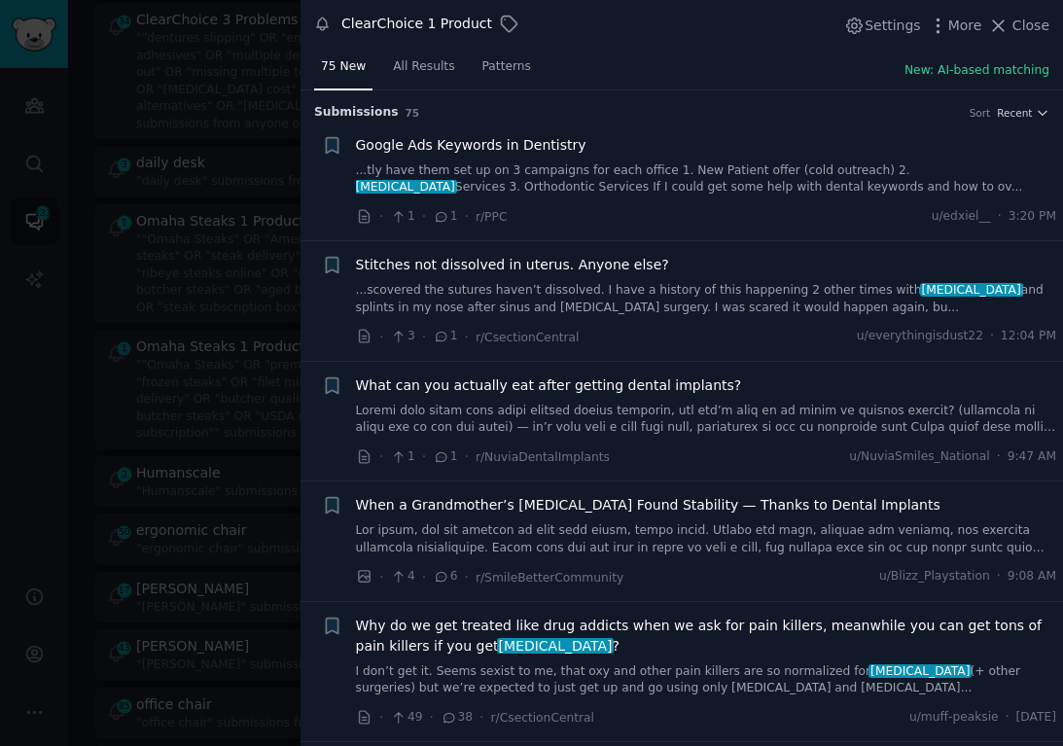
click at [662, 412] on link at bounding box center [706, 420] width 701 height 34
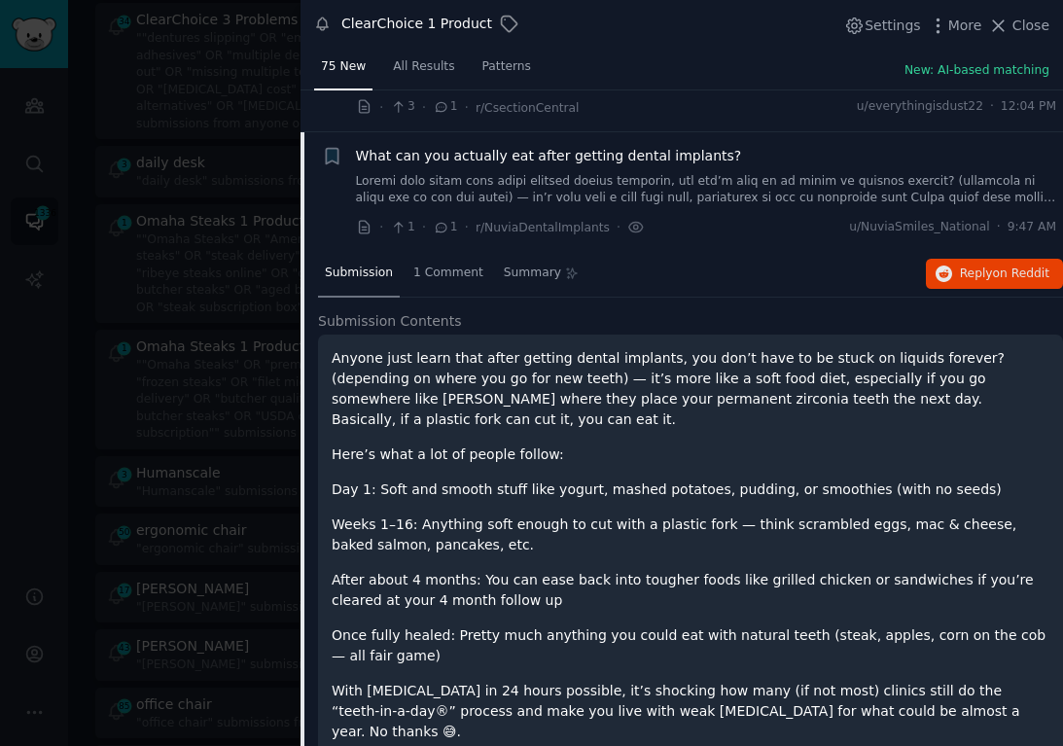
scroll to position [224, 0]
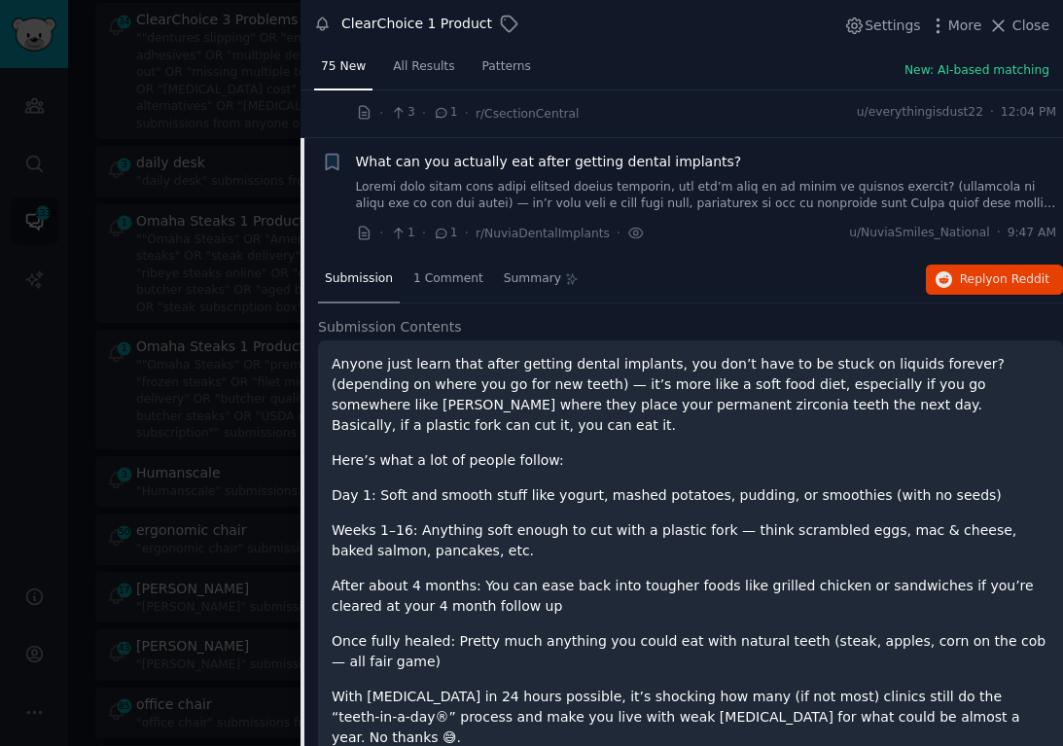
click at [648, 176] on div "What can you actually eat after getting dental implants?" at bounding box center [706, 182] width 701 height 61
click at [632, 155] on span "What can you actually eat after getting dental implants?" at bounding box center [549, 162] width 386 height 20
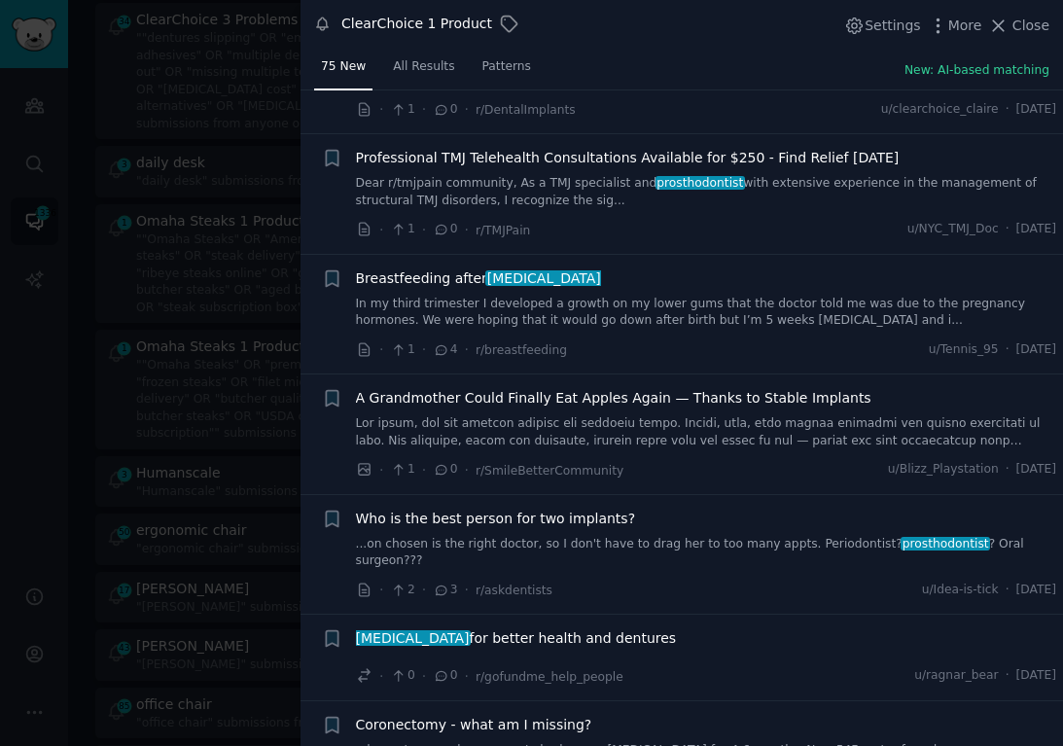
scroll to position [851, 0]
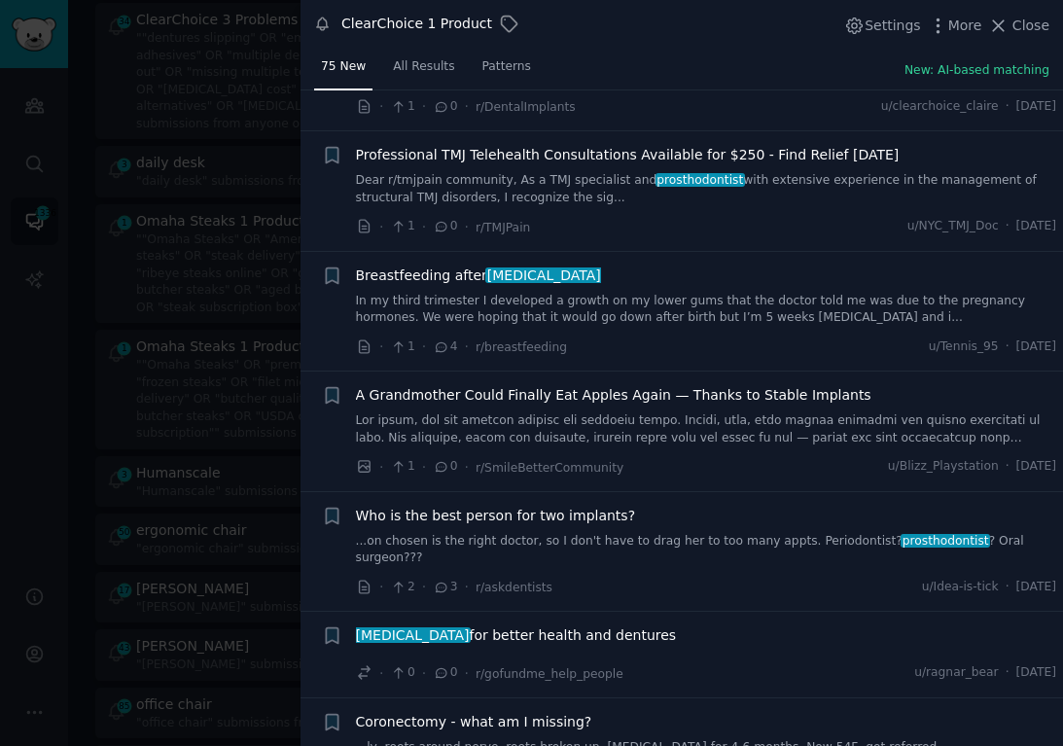
click at [589, 506] on span "Who is the best person for two implants?" at bounding box center [496, 516] width 280 height 20
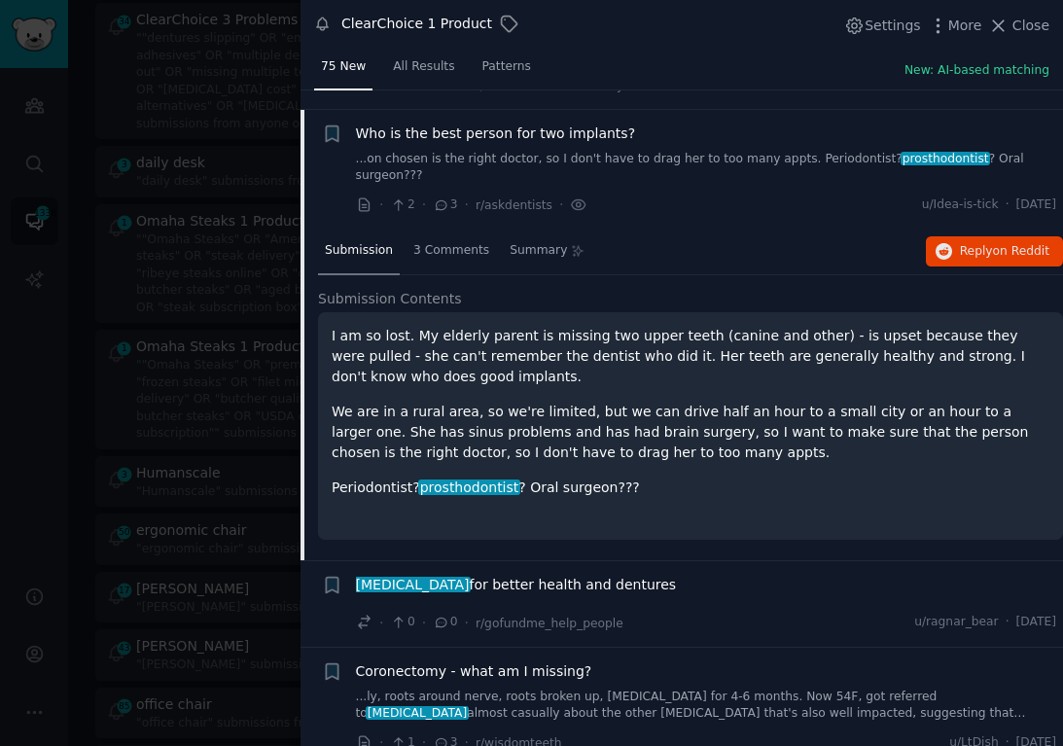
scroll to position [1236, 0]
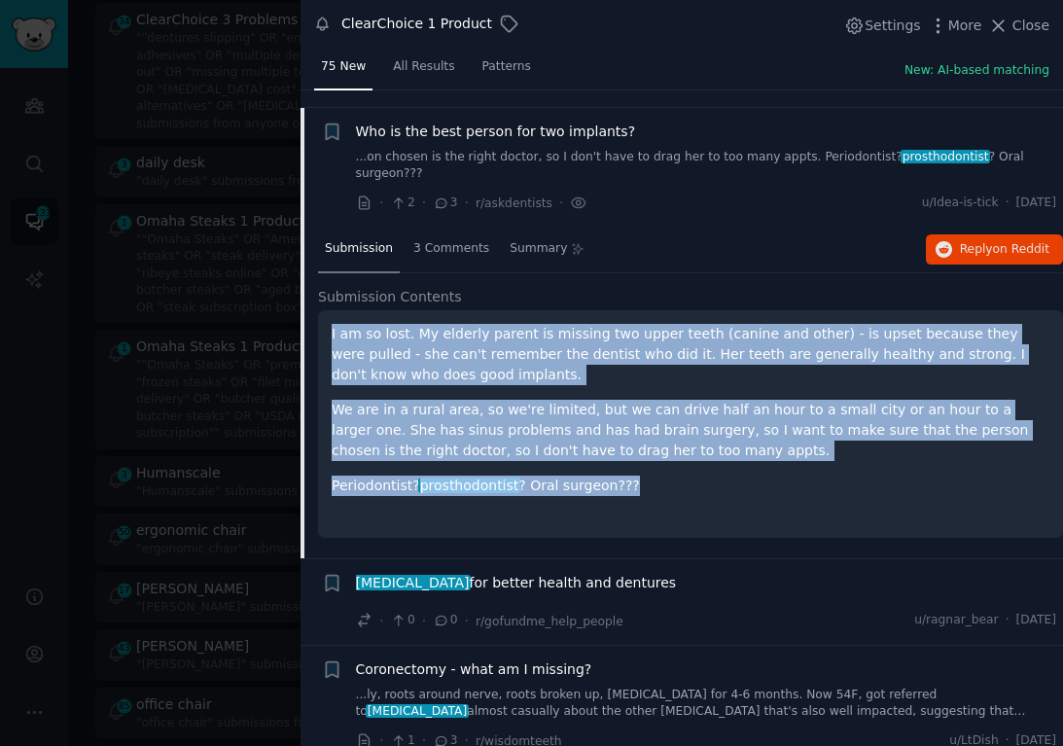
drag, startPoint x: 635, startPoint y: 449, endPoint x: 334, endPoint y: 288, distance: 342.1
click at [334, 310] on div "I am so lost. My elderly parent is missing two upper teeth (canine and other) -…" at bounding box center [690, 424] width 745 height 228
copy div "I am so lost. My elderly parent is missing two upper teeth (canine and other) -…"
click at [1009, 234] on button "Reply on Reddit" at bounding box center [994, 249] width 137 height 31
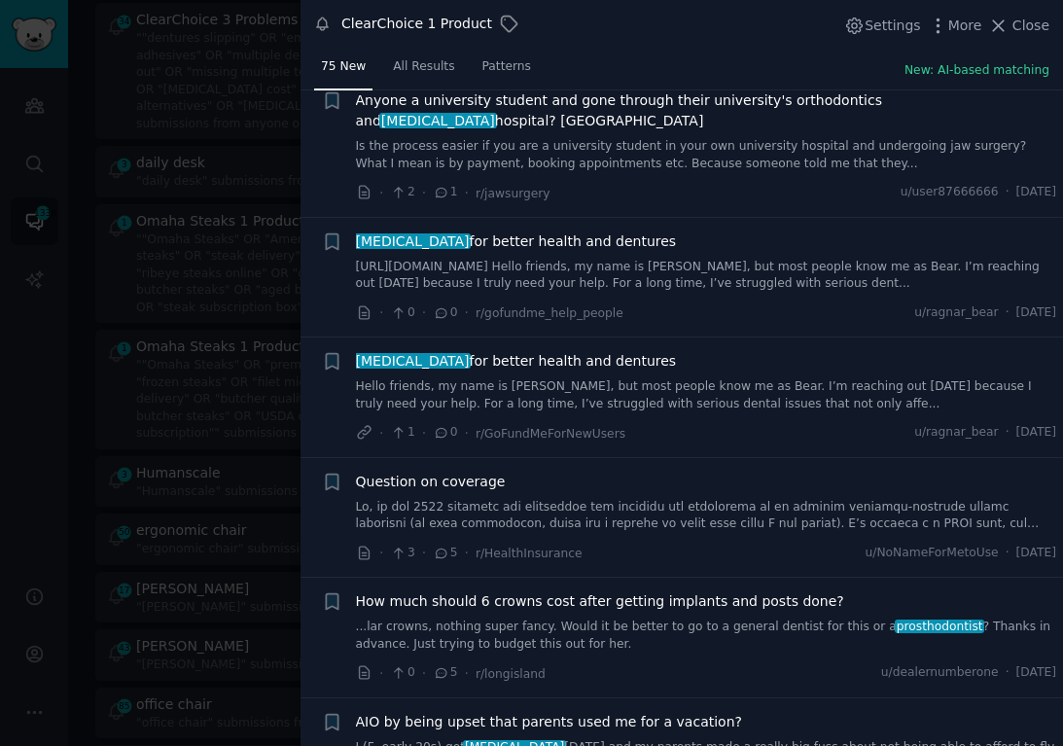
scroll to position [2891, 0]
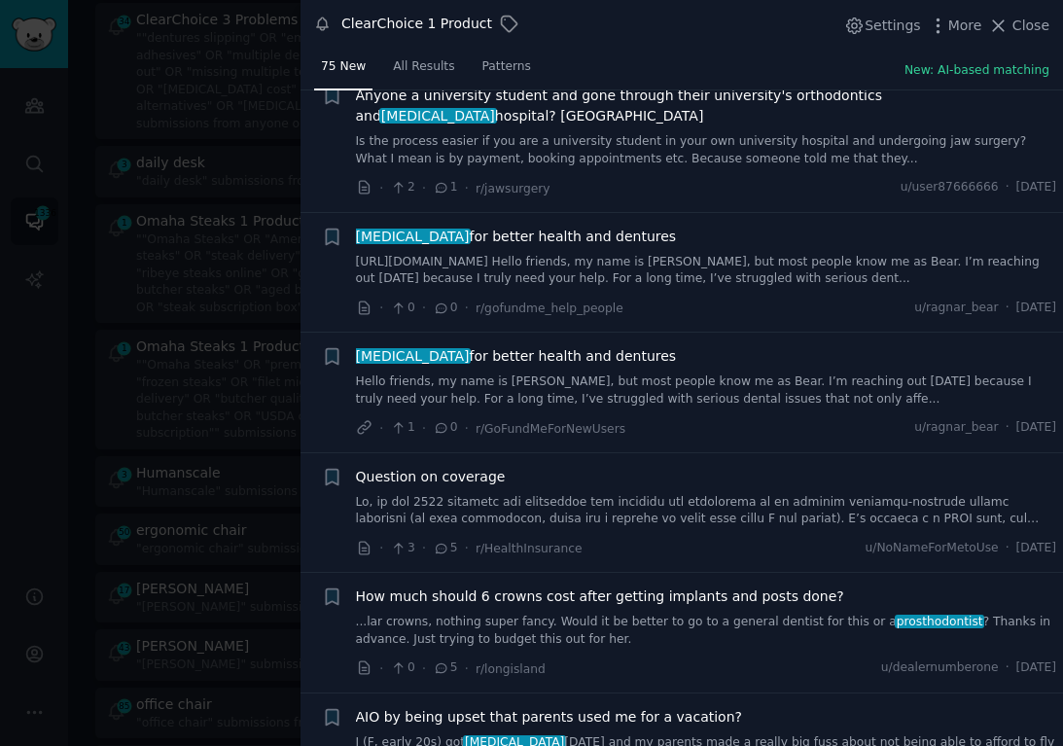
click at [654, 587] on span "How much should 6 crowns cost after getting implants and posts done?" at bounding box center [600, 597] width 488 height 20
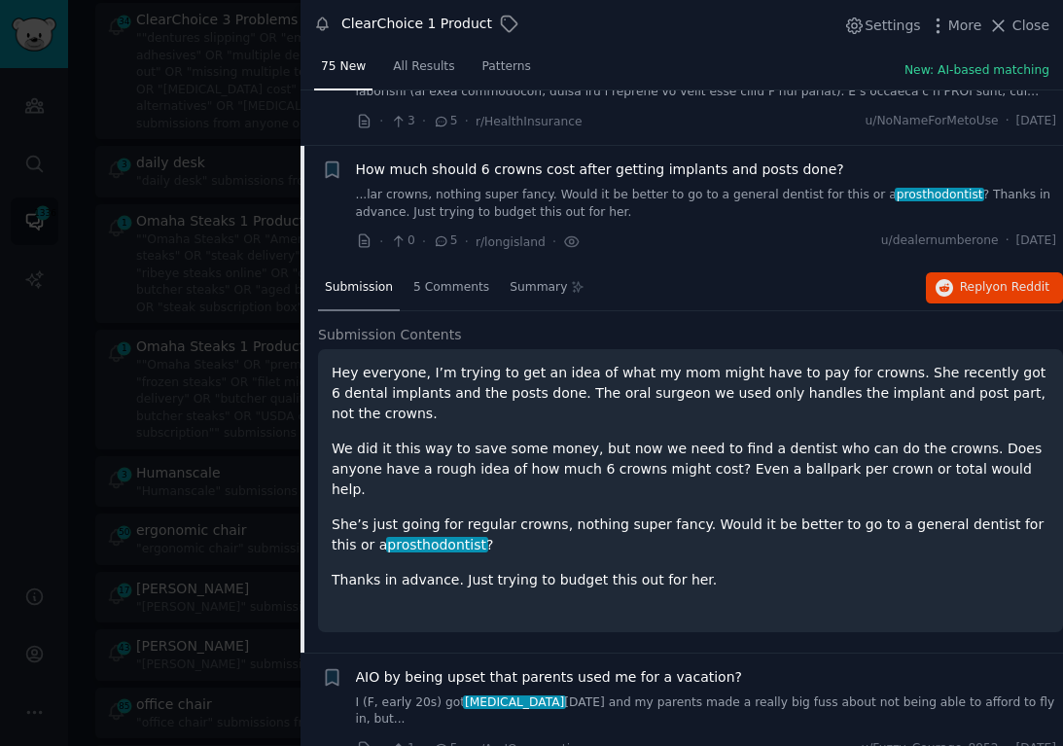
scroll to position [2987, 0]
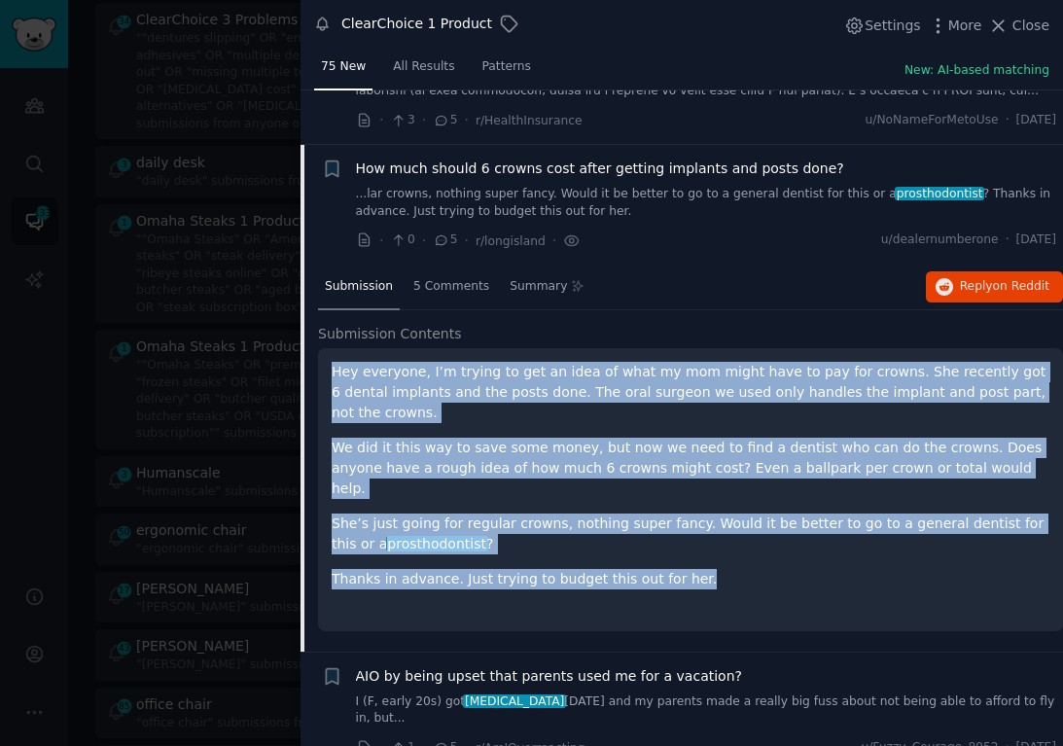
drag, startPoint x: 702, startPoint y: 487, endPoint x: 306, endPoint y: 316, distance: 432.3
click at [306, 316] on div "Submission 5 Comments Summary Reply on Reddit Submission Contents Hey everyone,…" at bounding box center [682, 458] width 763 height 387
copy div "Hey everyone, I’m trying to get an idea of what my mom might have to pay for cr…"
click at [960, 278] on span "Reply on Reddit" at bounding box center [1005, 287] width 90 height 18
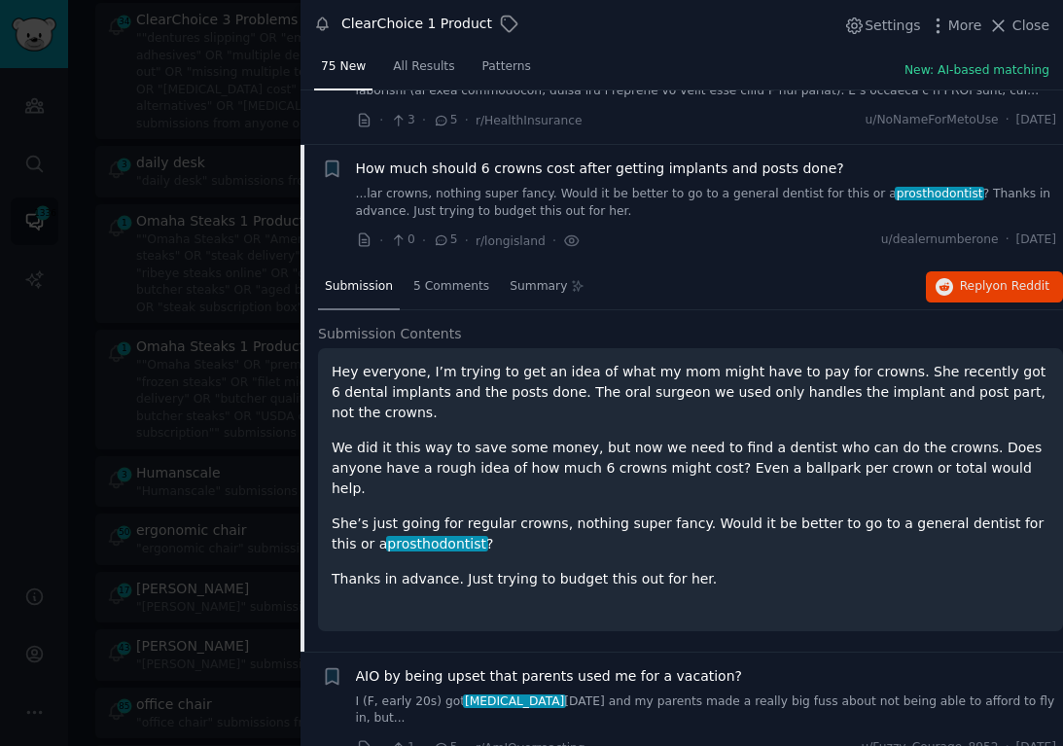
click at [162, 246] on div at bounding box center [531, 373] width 1063 height 746
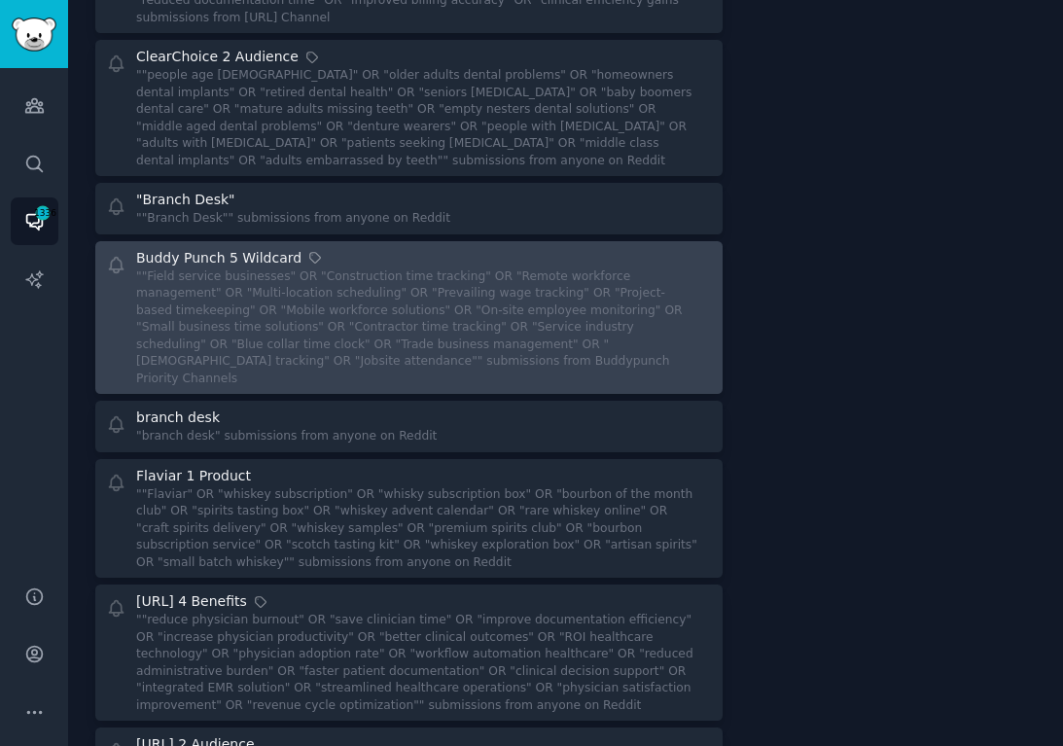
scroll to position [6498, 0]
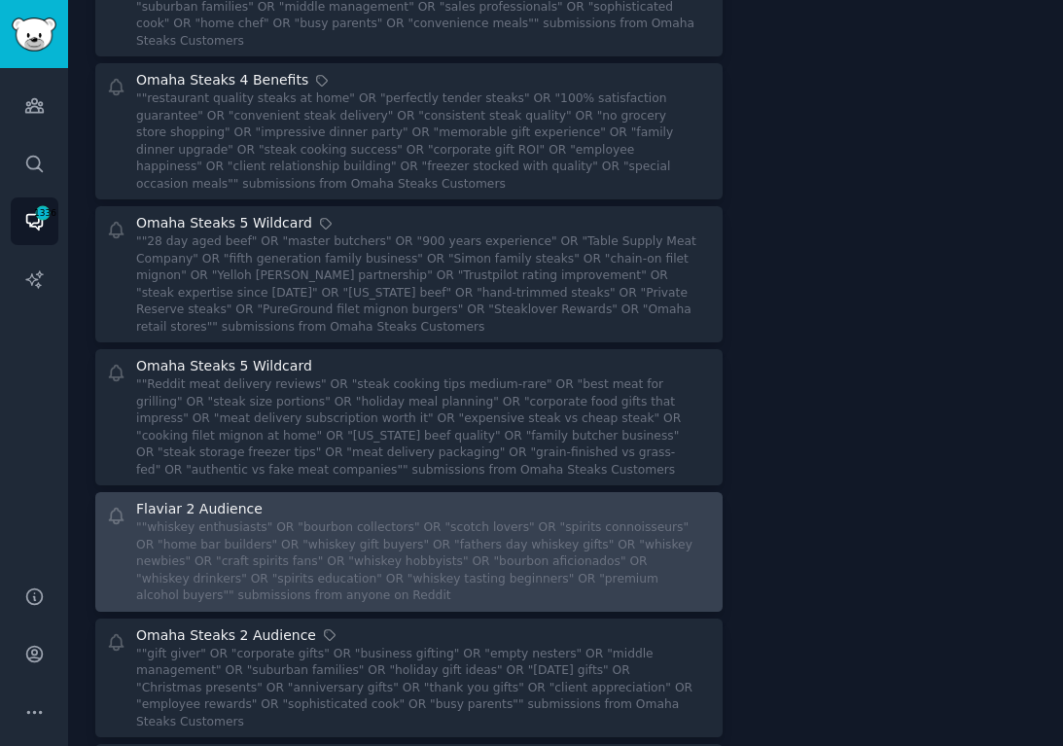
click at [597, 499] on div "Flaviar 2 Audience" at bounding box center [417, 509] width 562 height 20
